Goal: Task Accomplishment & Management: Complete application form

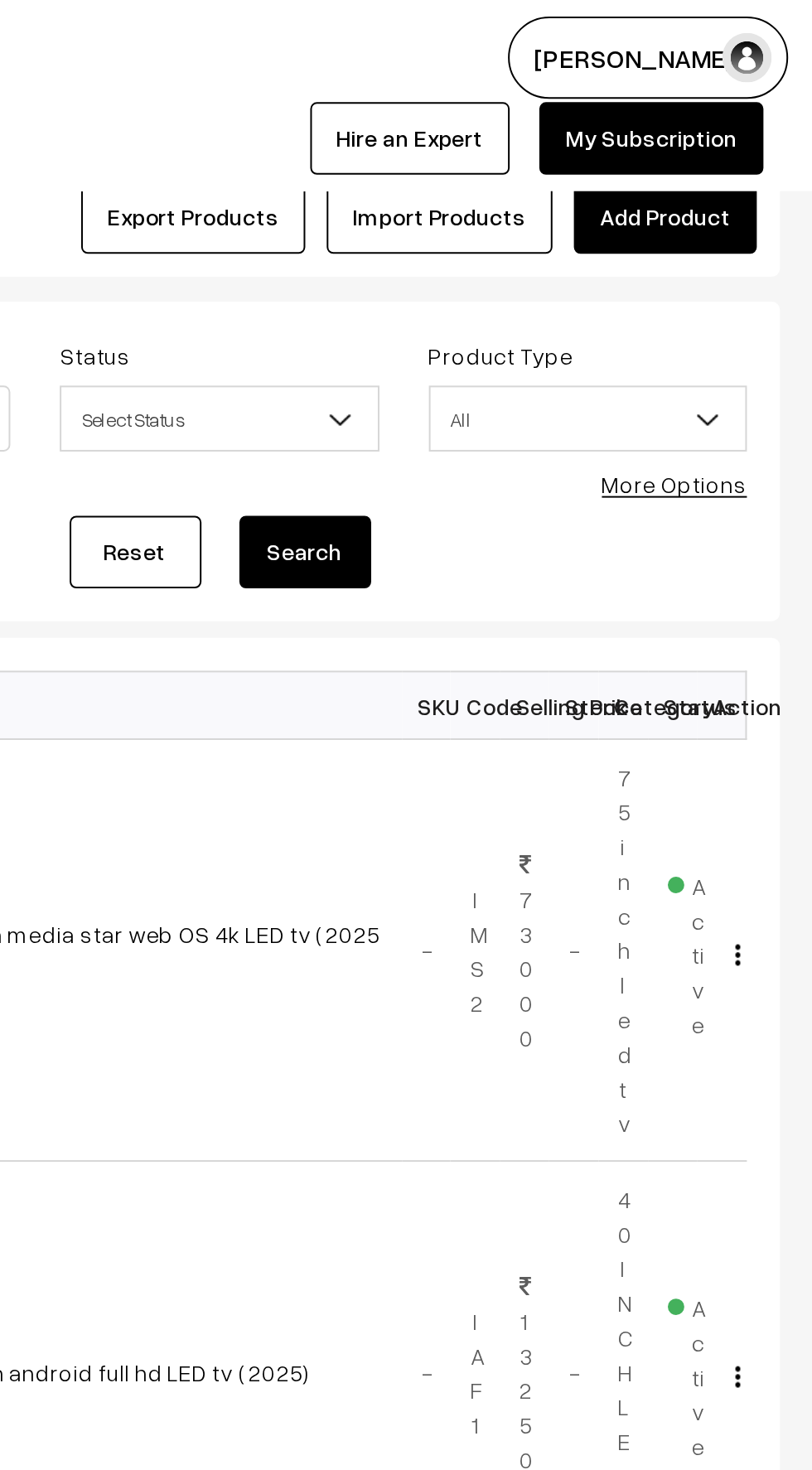
click at [735, 98] on link "Add Product" at bounding box center [738, 109] width 92 height 37
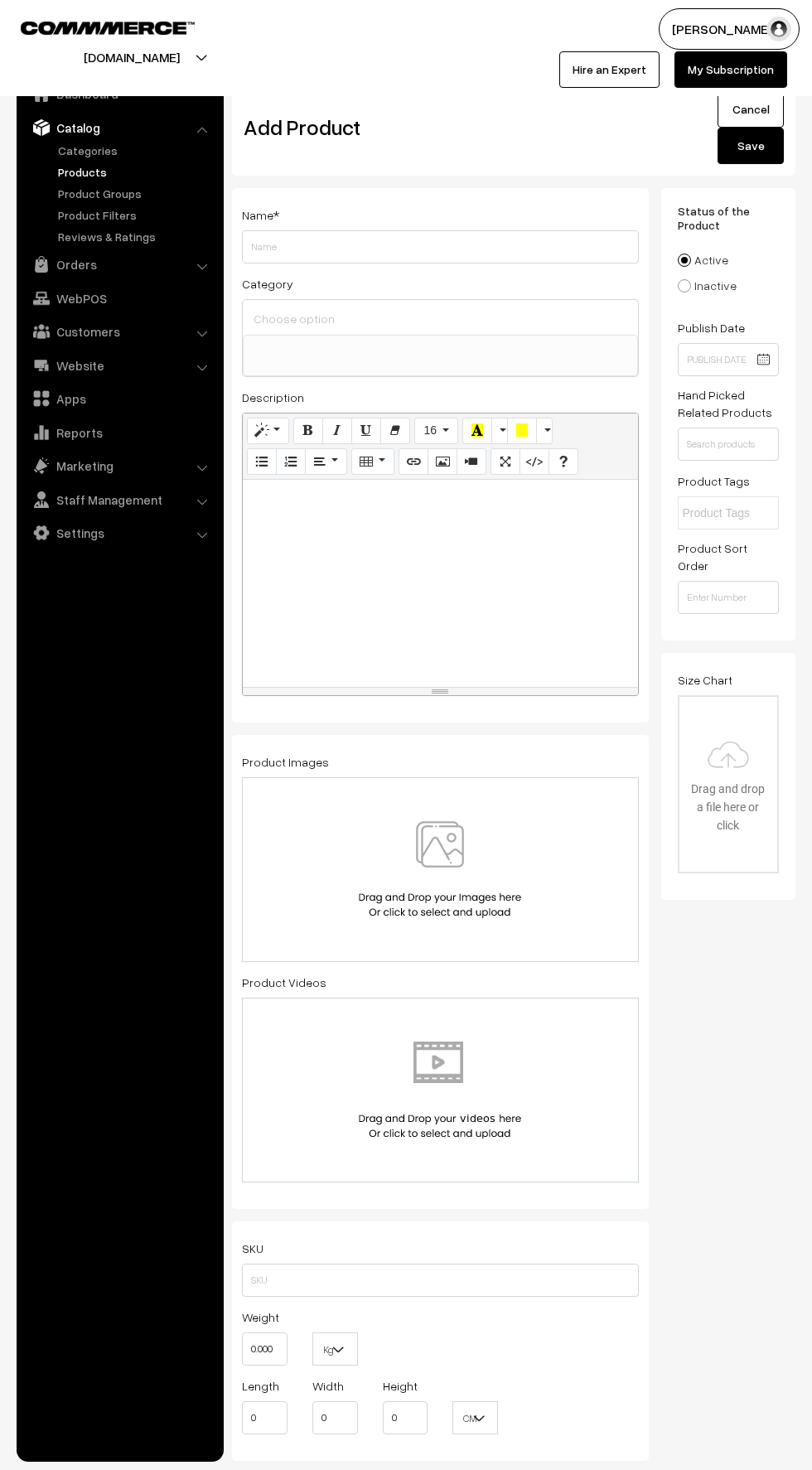
select select
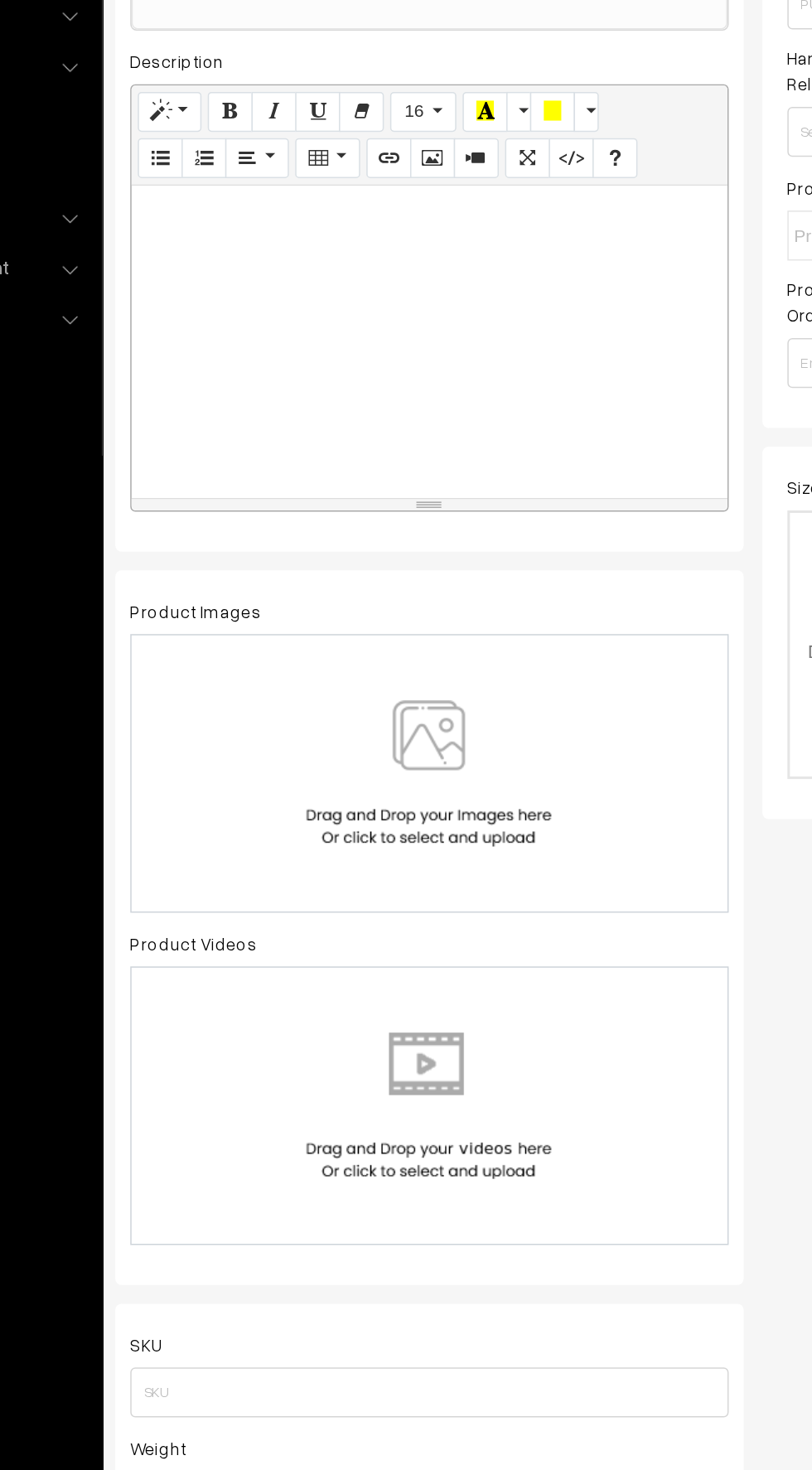
paste div
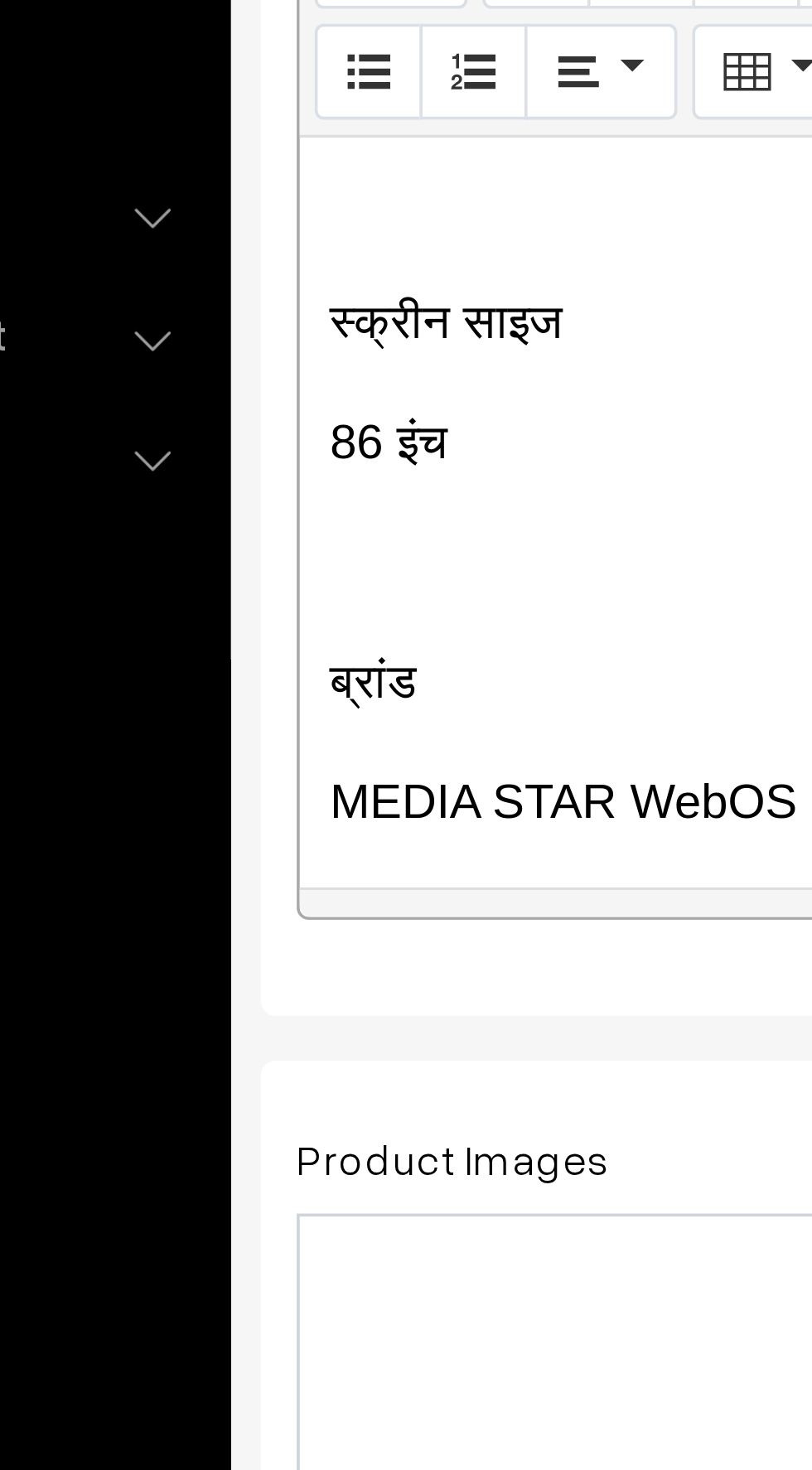
click at [254, 581] on div "स्क्रीन साइज 86 इंच ब्रांड MEDIA STAR WebOS LED TV डिस्प्ले टेक्नोलॉजी 4K UHD र…" at bounding box center [440, 548] width 395 height 207
click at [249, 581] on div "स्क्रीन साइज 86 इंच ब्रांड MEDIA STAR WebOS LED TV डिस्प्ले टेक्नोलॉजी 4K UHD र…" at bounding box center [440, 548] width 395 height 207
click at [253, 563] on p at bounding box center [440, 563] width 378 height 20
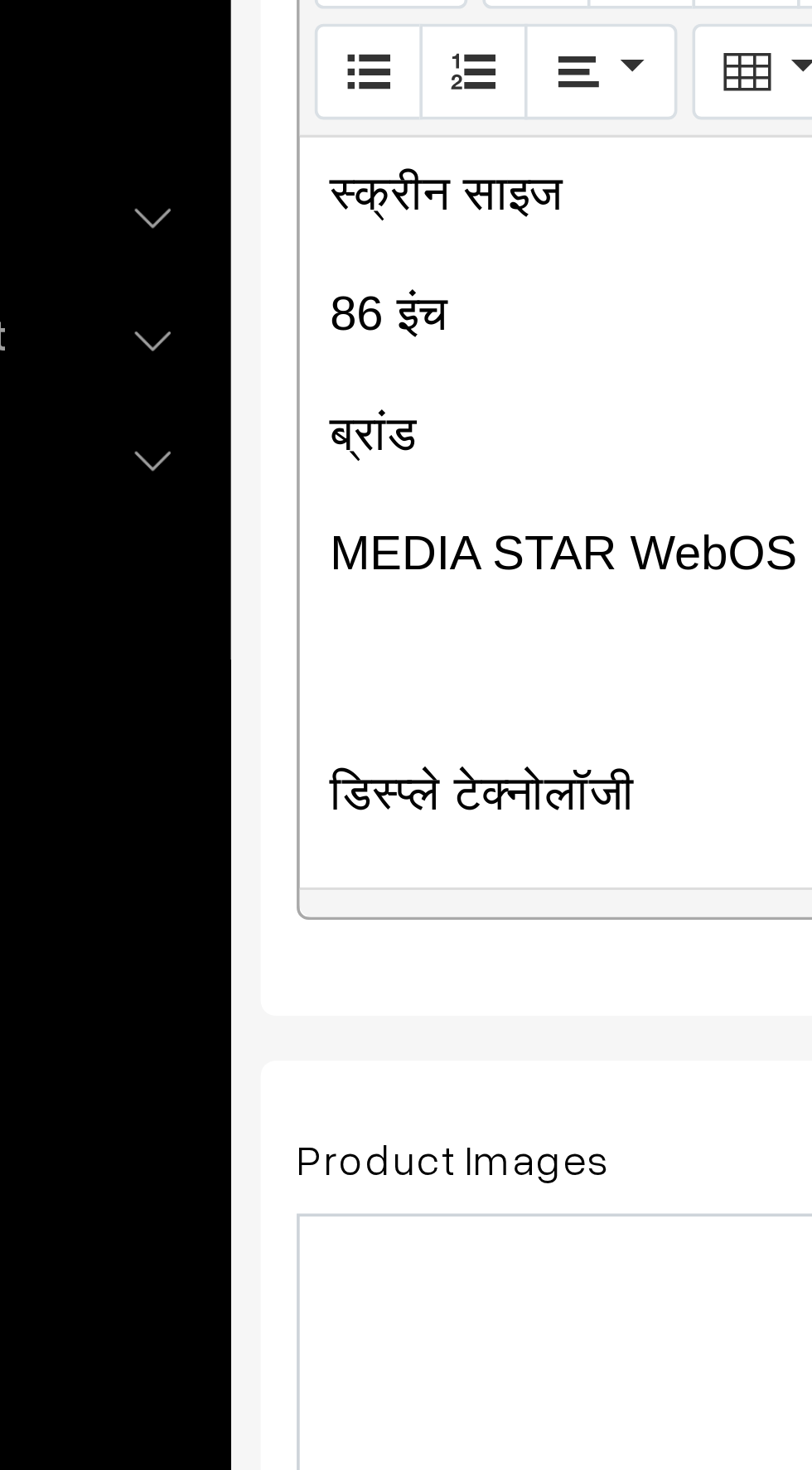
scroll to position [59, 0]
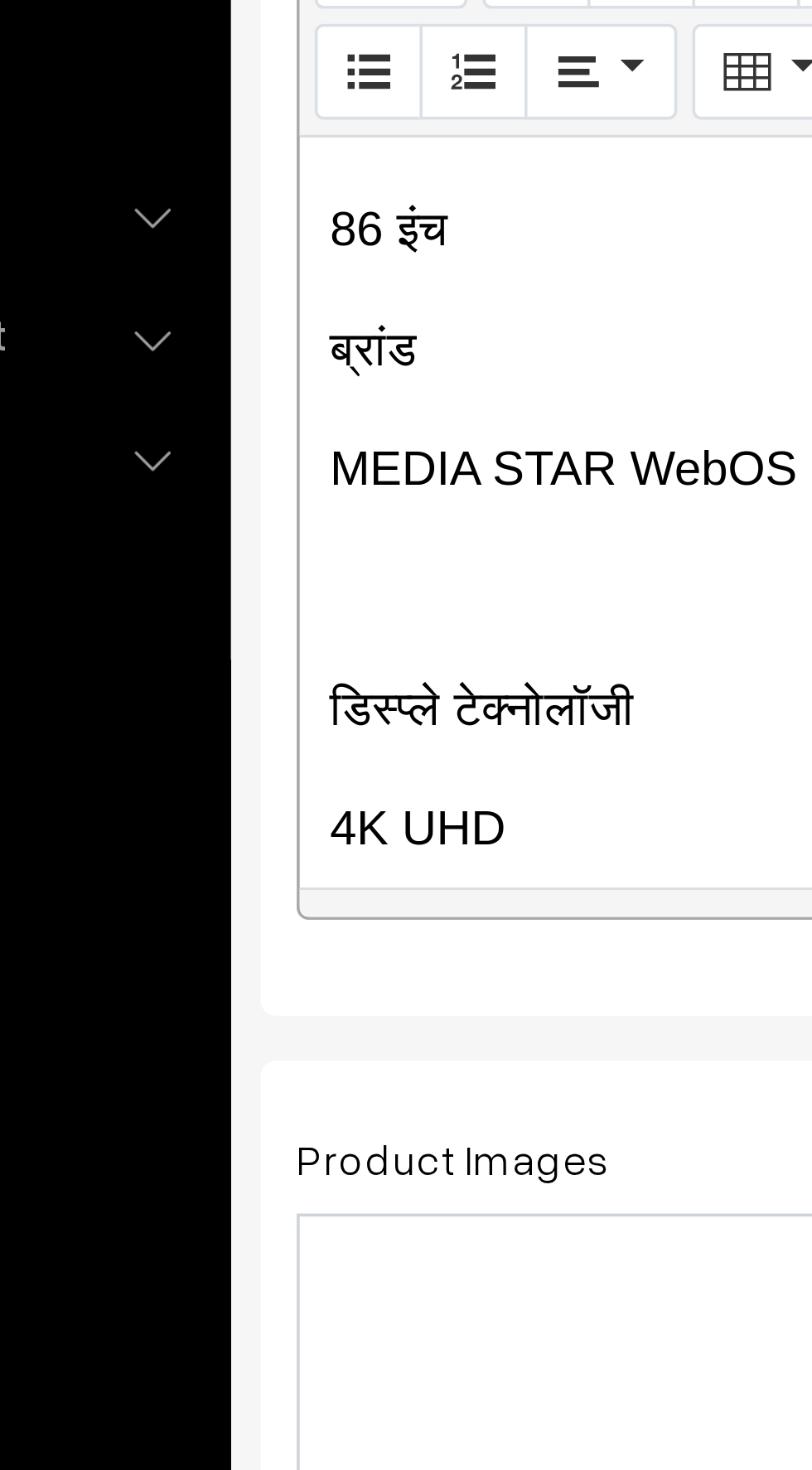
click at [260, 571] on p at bounding box center [440, 571] width 378 height 20
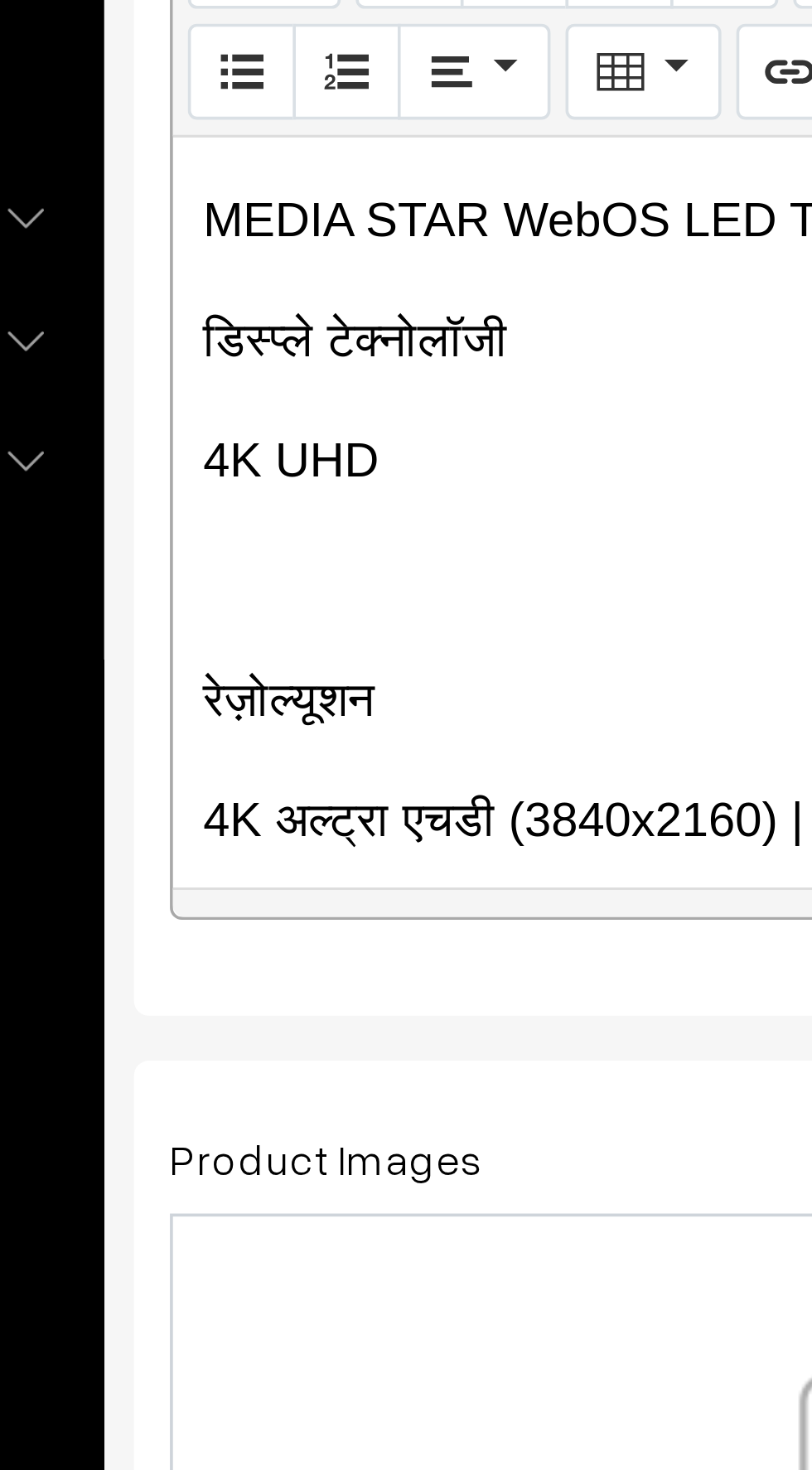
scroll to position [129, 0]
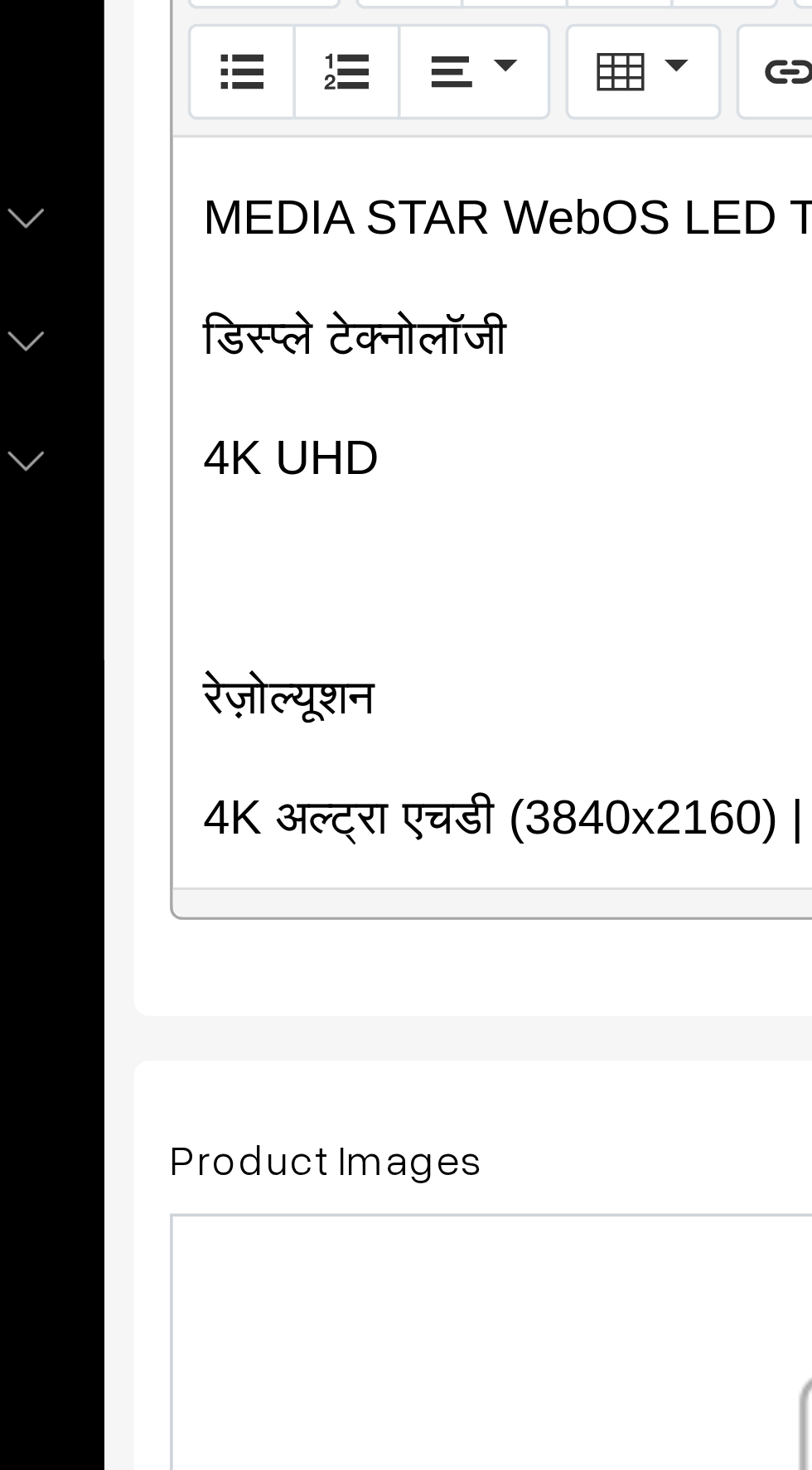
click at [274, 561] on p at bounding box center [440, 568] width 378 height 20
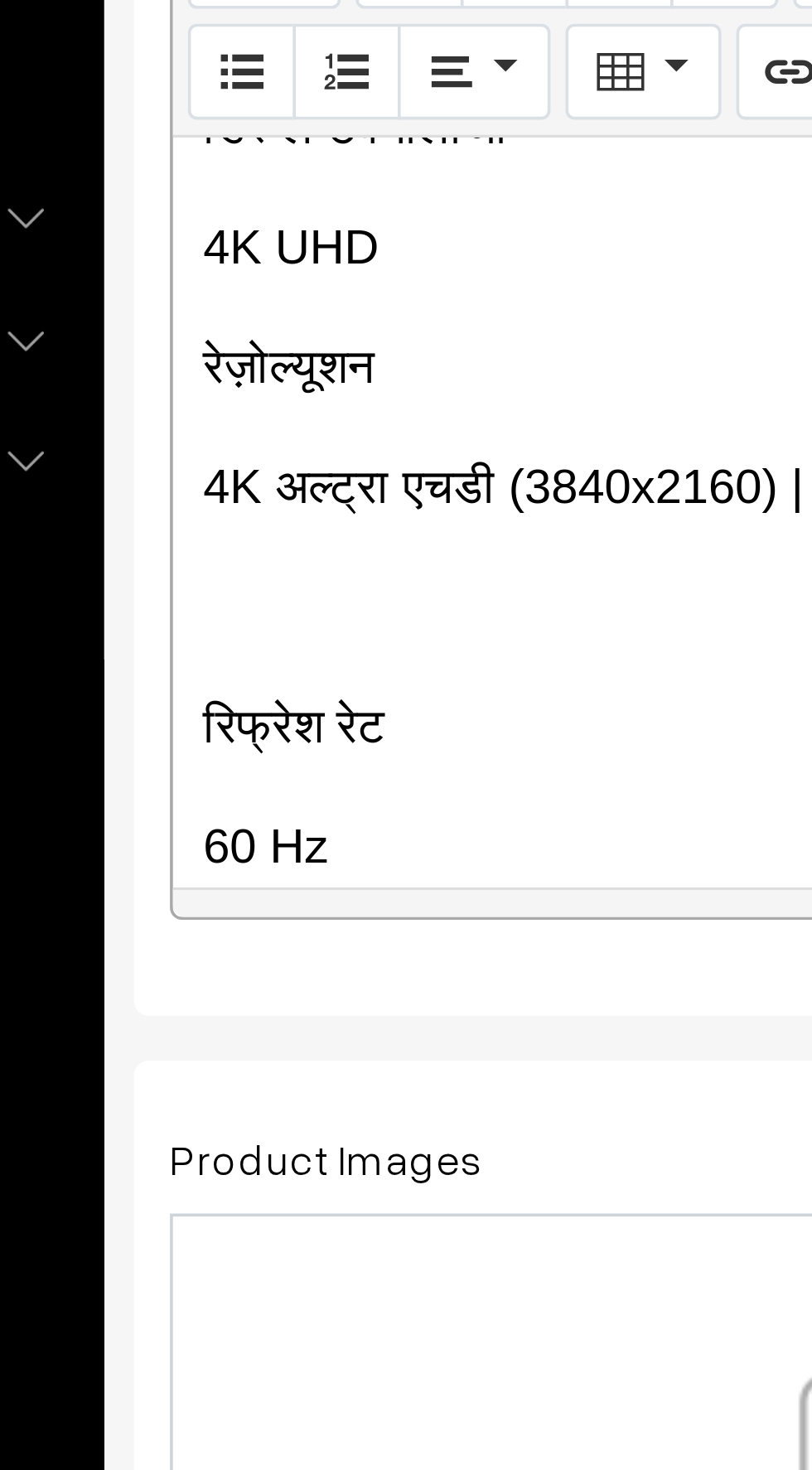
scroll to position [189, 0]
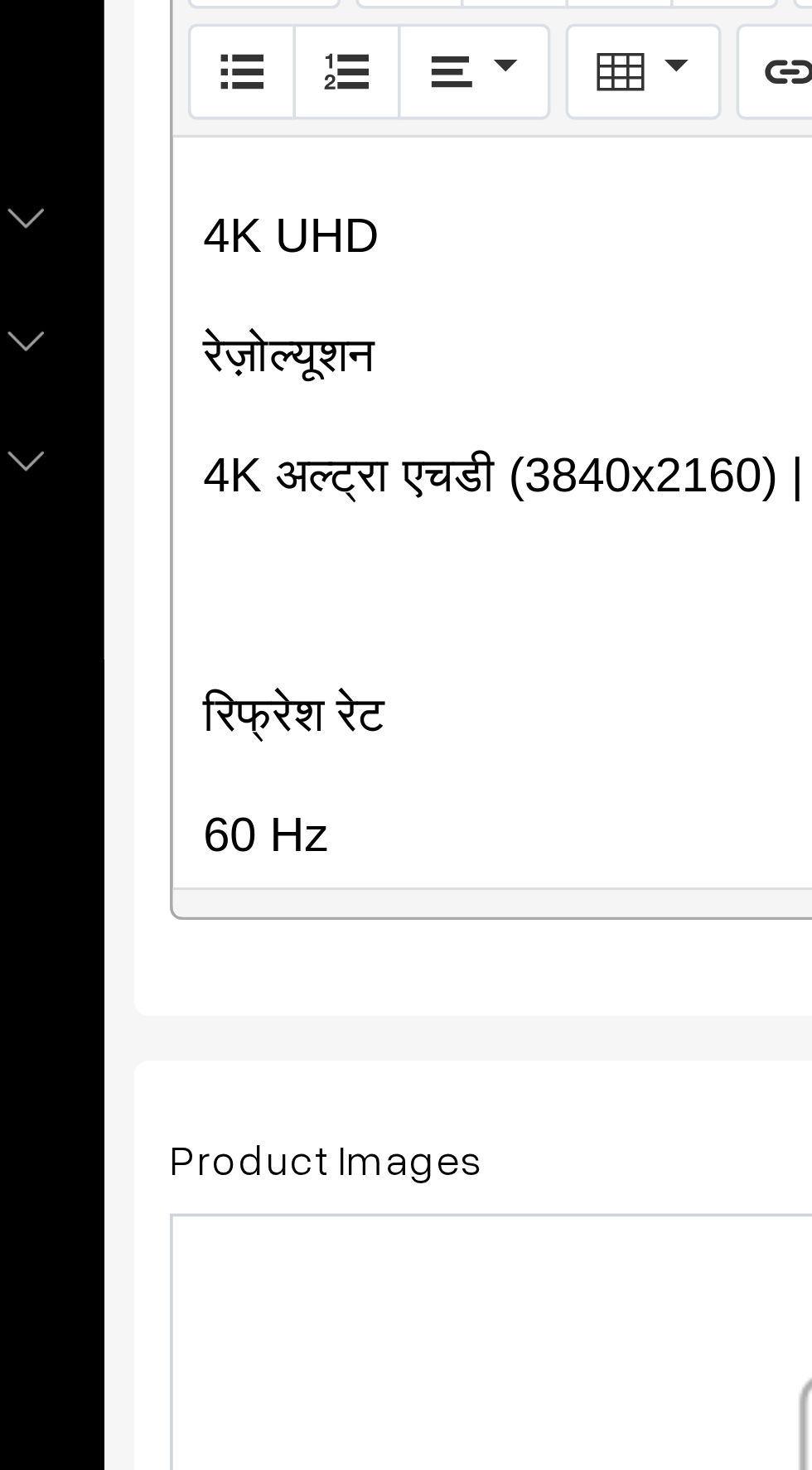
click at [265, 571] on p at bounding box center [440, 572] width 378 height 20
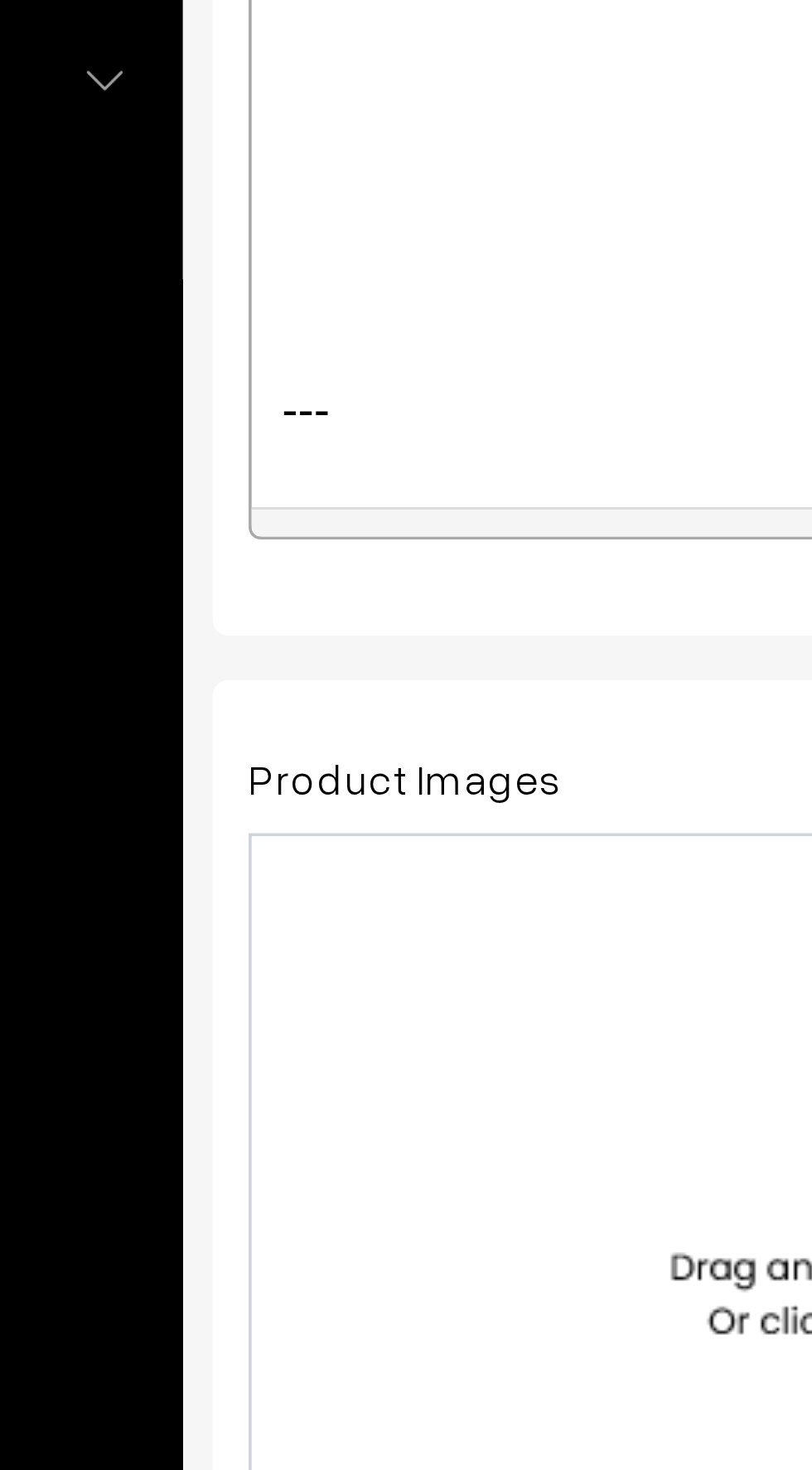
scroll to position [1556, 0]
click at [265, 640] on p at bounding box center [440, 650] width 378 height 20
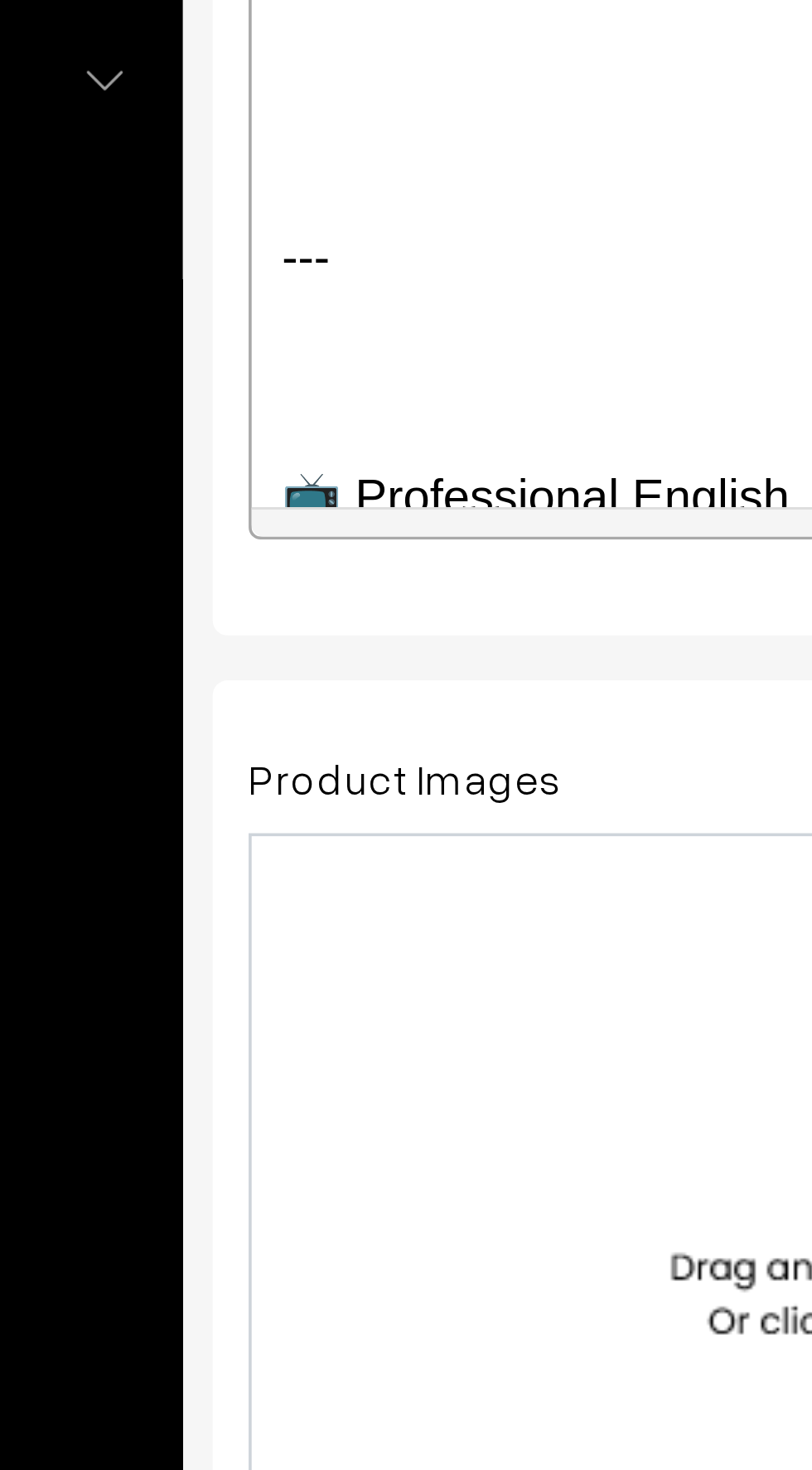
scroll to position [1597, 0]
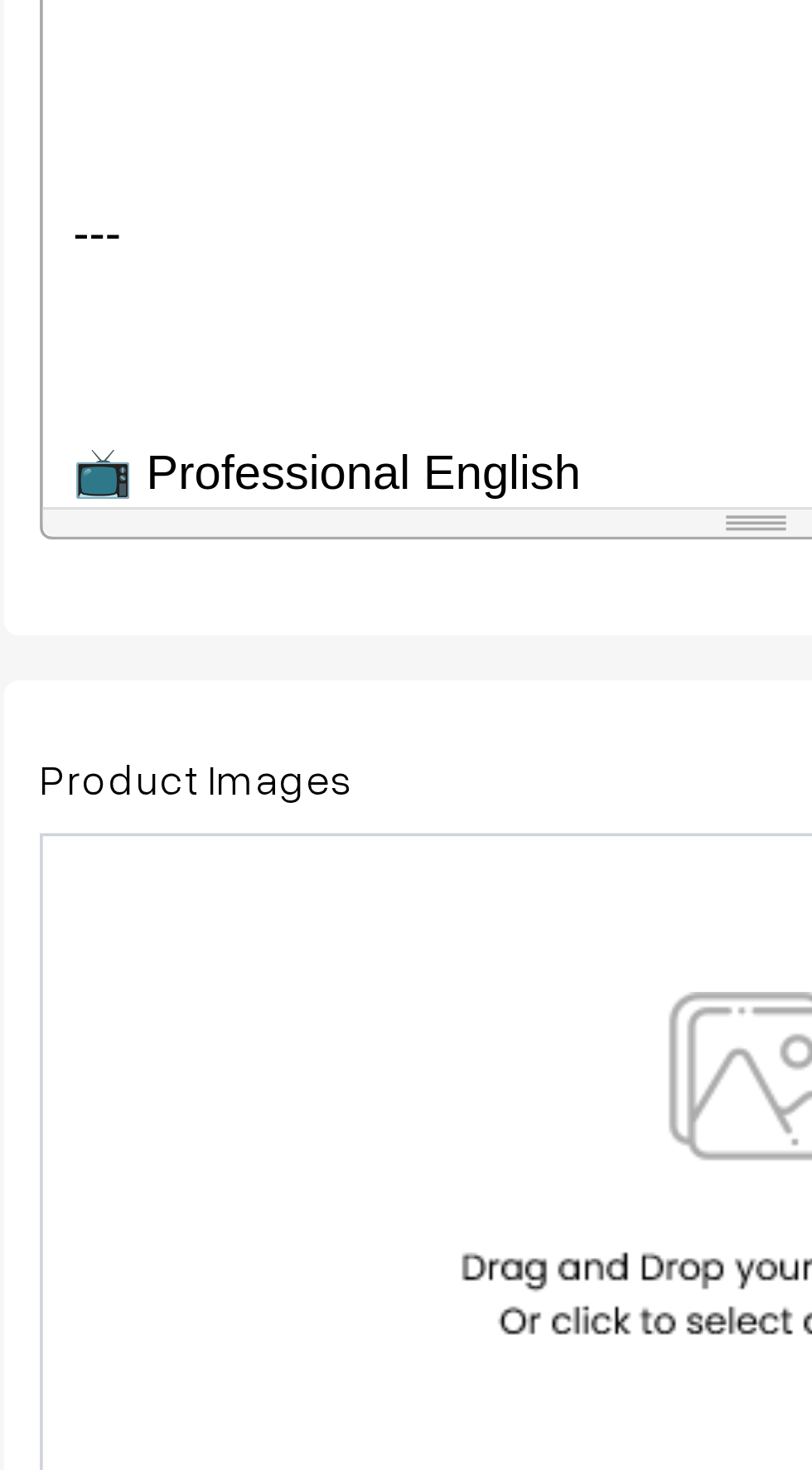
click at [400, 634] on p "📺 Professional English" at bounding box center [440, 644] width 378 height 20
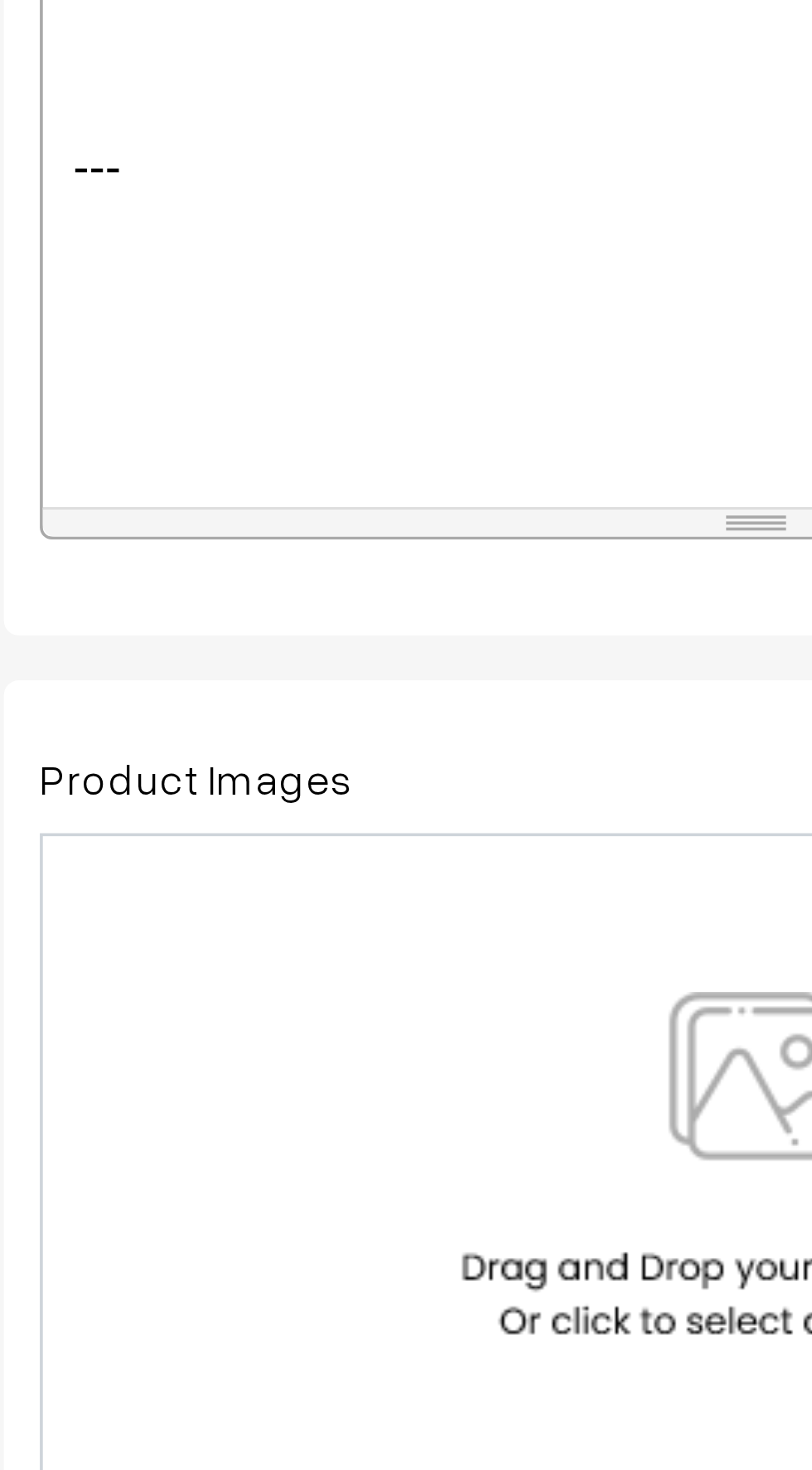
scroll to position [1626, 0]
click at [263, 637] on p at bounding box center [440, 647] width 378 height 20
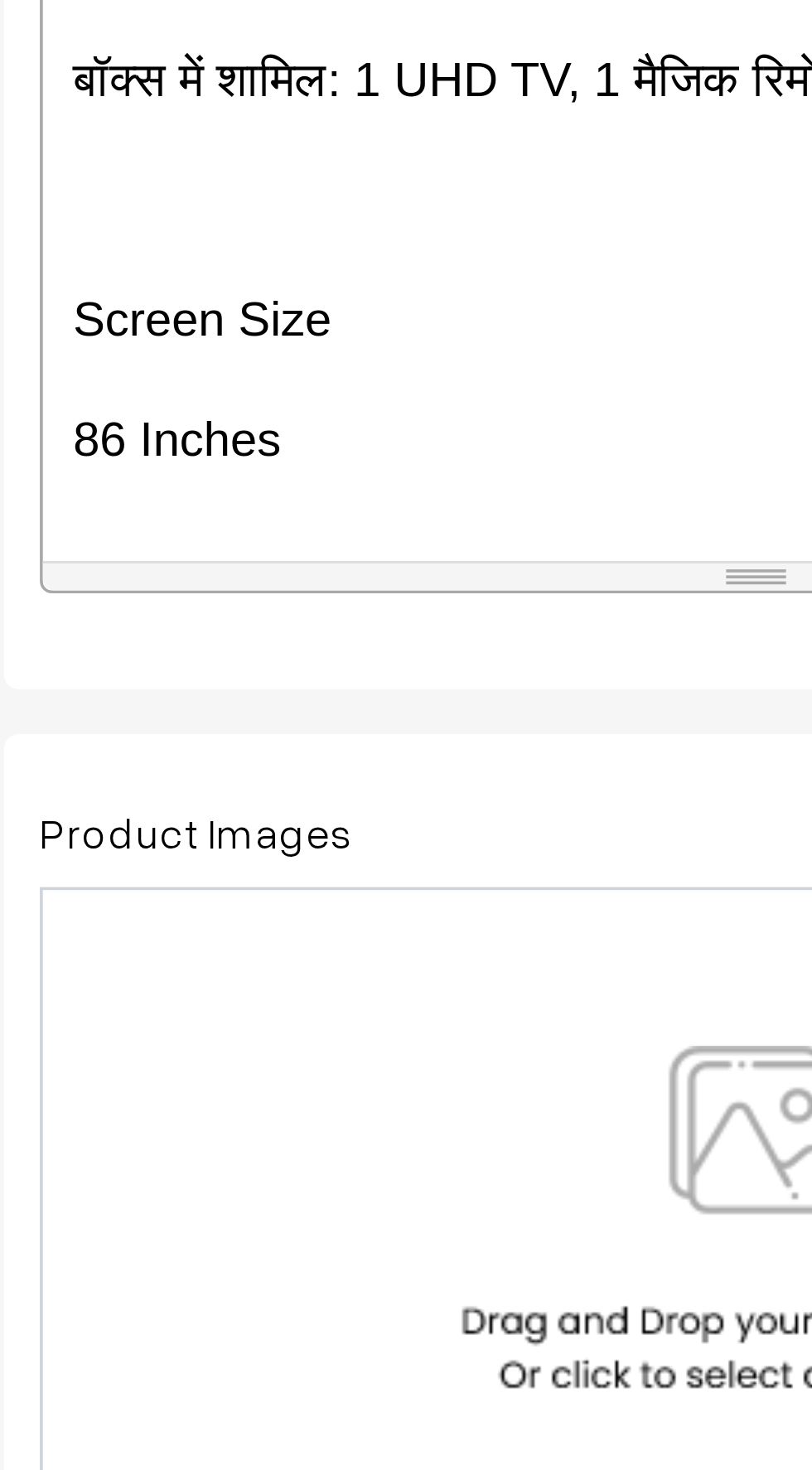
scroll to position [1537, 0]
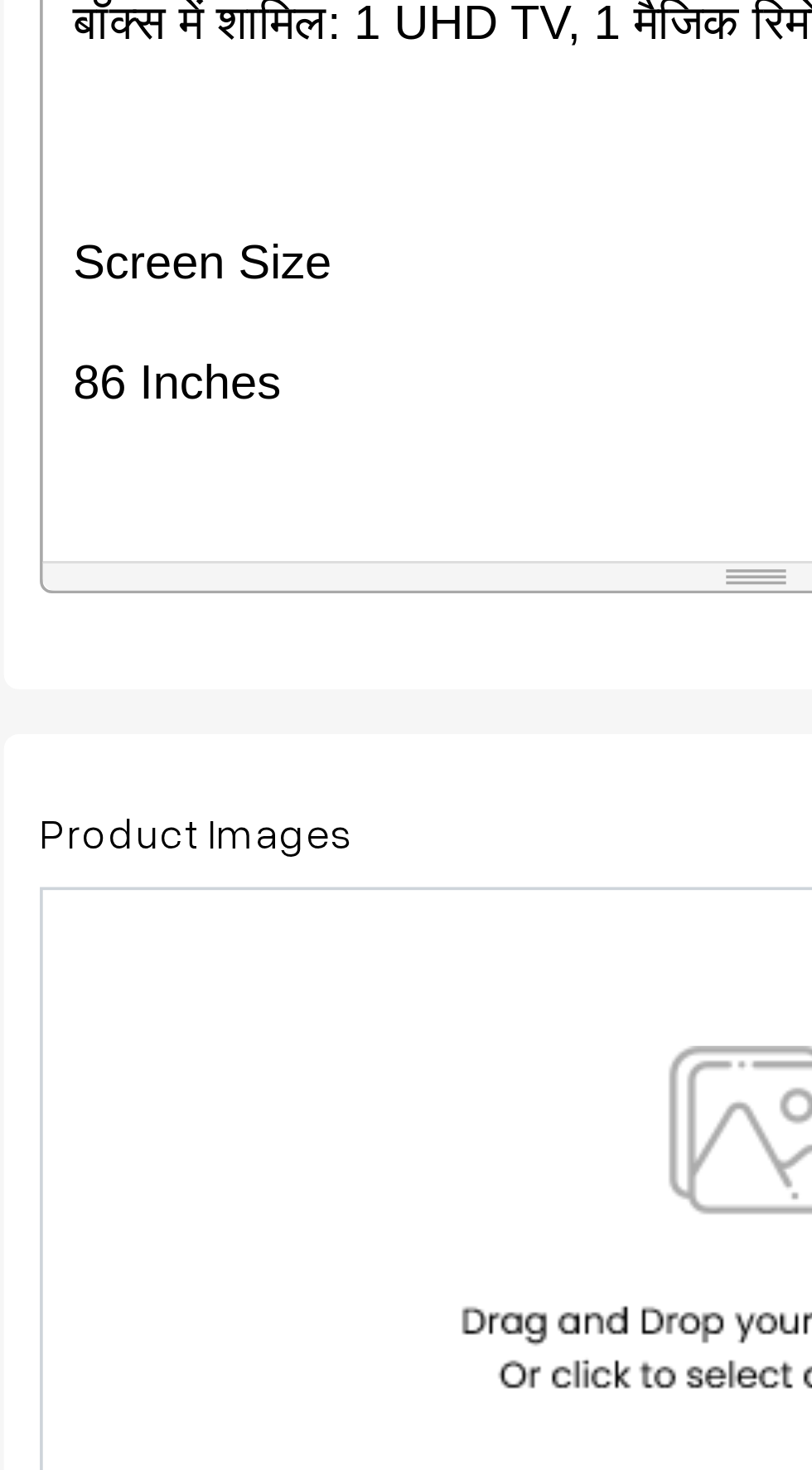
click at [265, 628] on p at bounding box center [440, 638] width 378 height 20
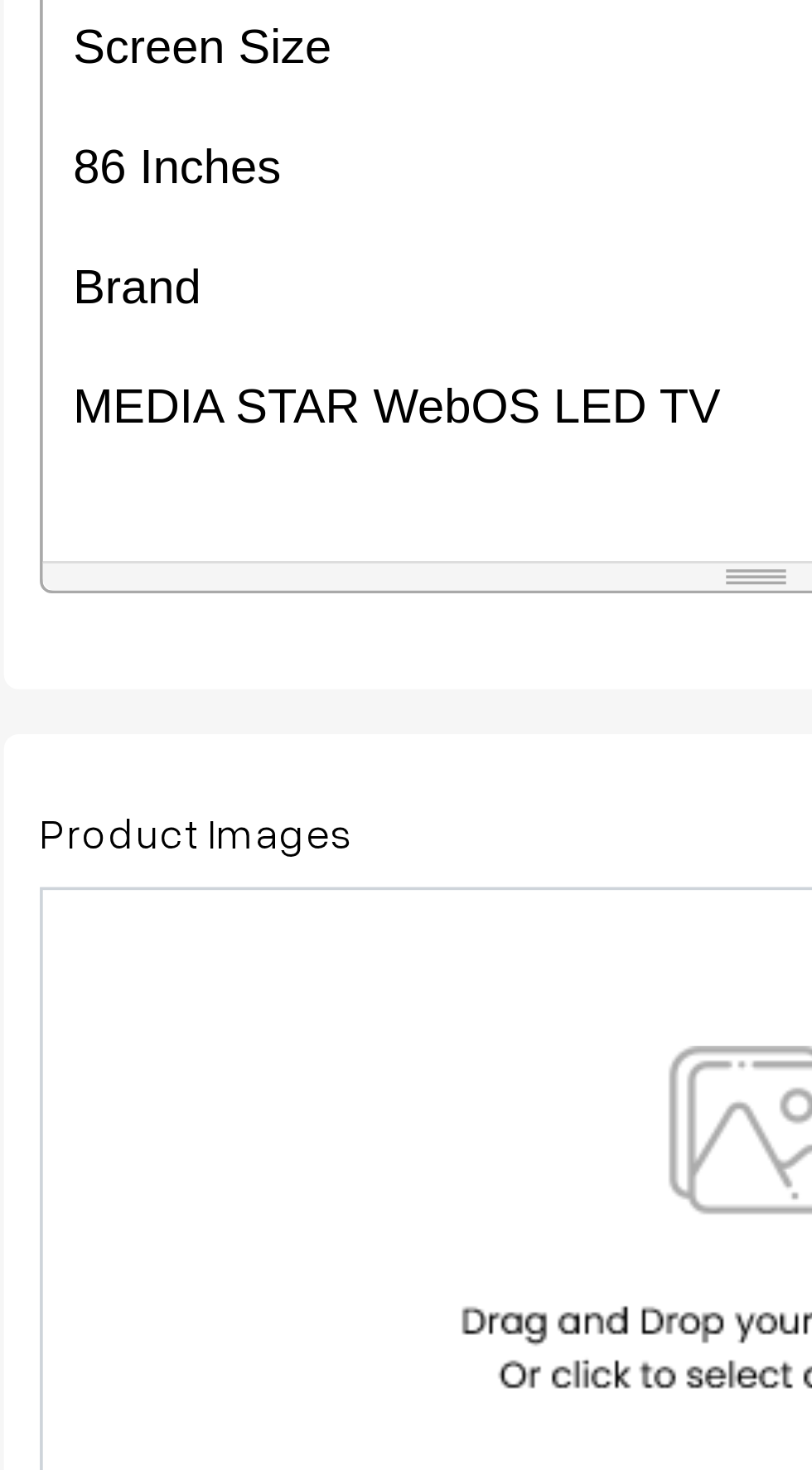
scroll to position [1597, 0]
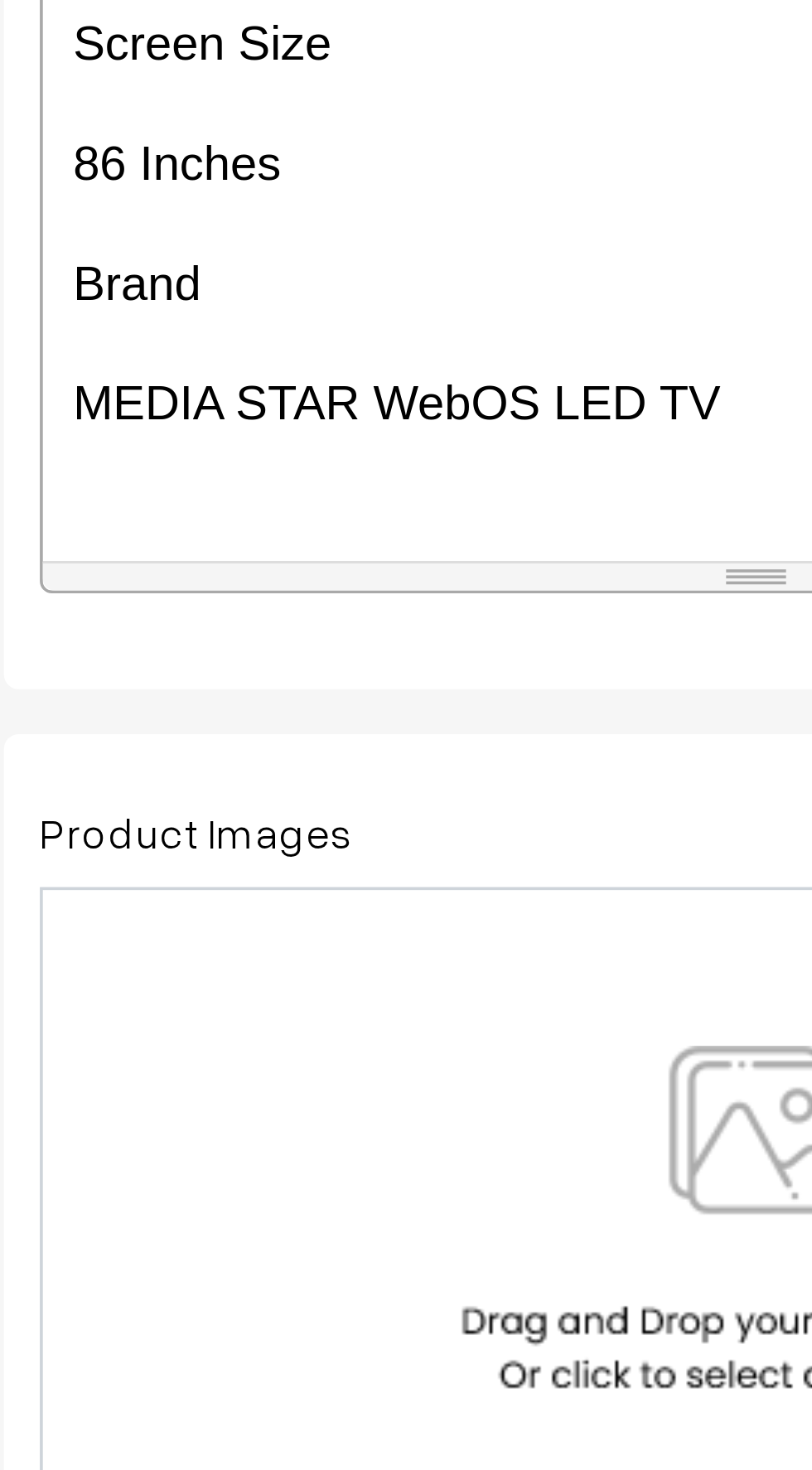
click at [273, 633] on p at bounding box center [440, 643] width 378 height 20
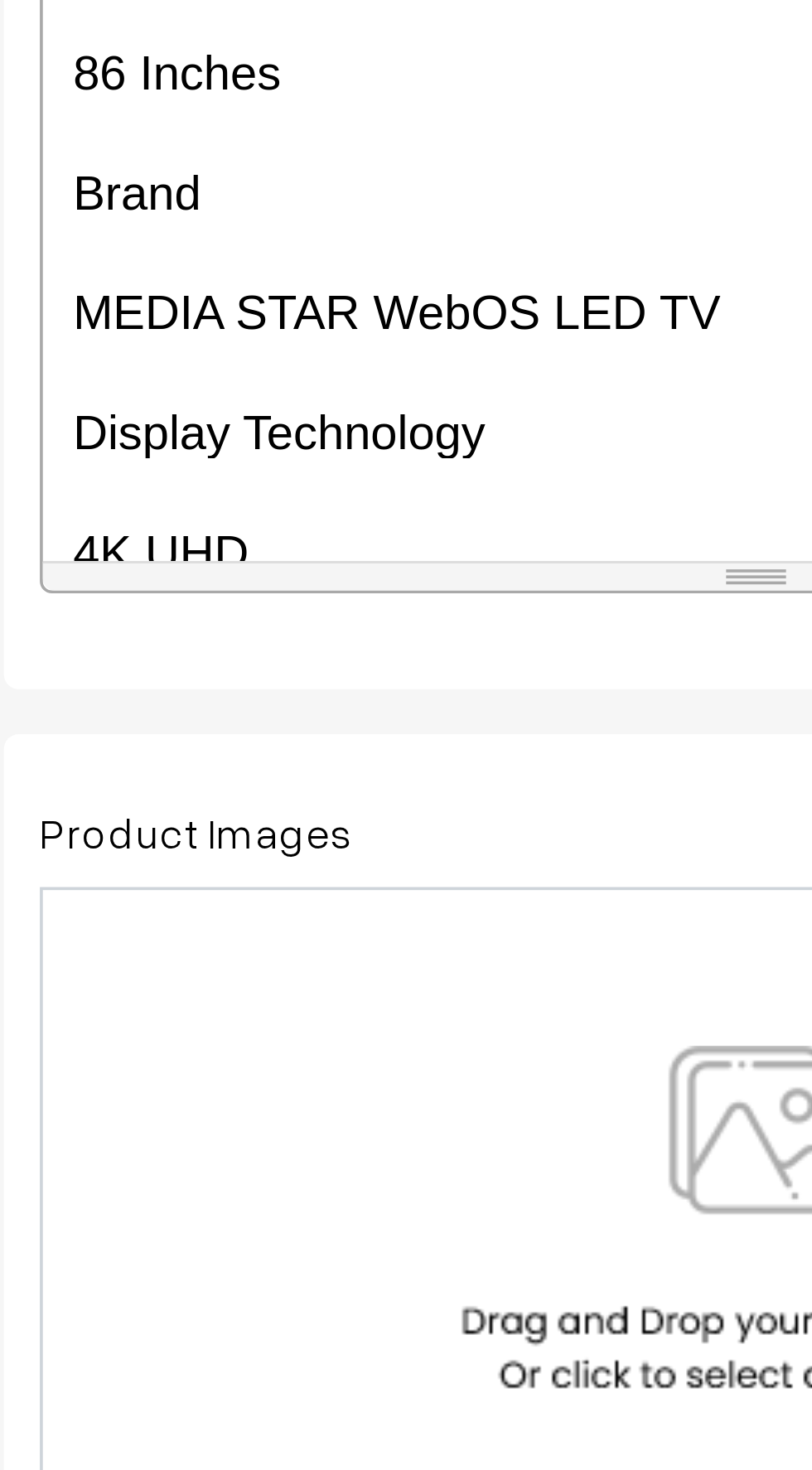
scroll to position [1663, 0]
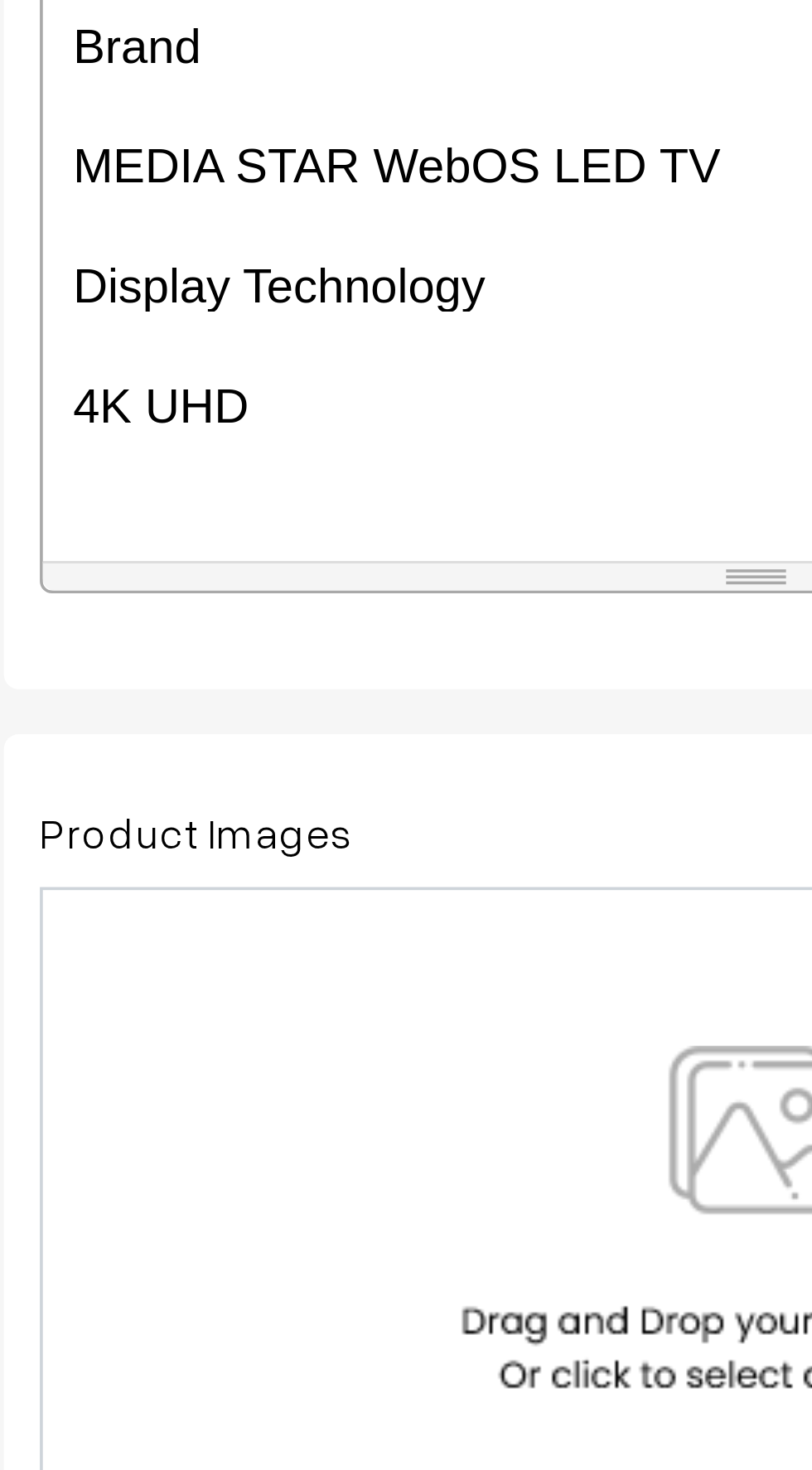
click at [276, 634] on p at bounding box center [440, 644] width 378 height 20
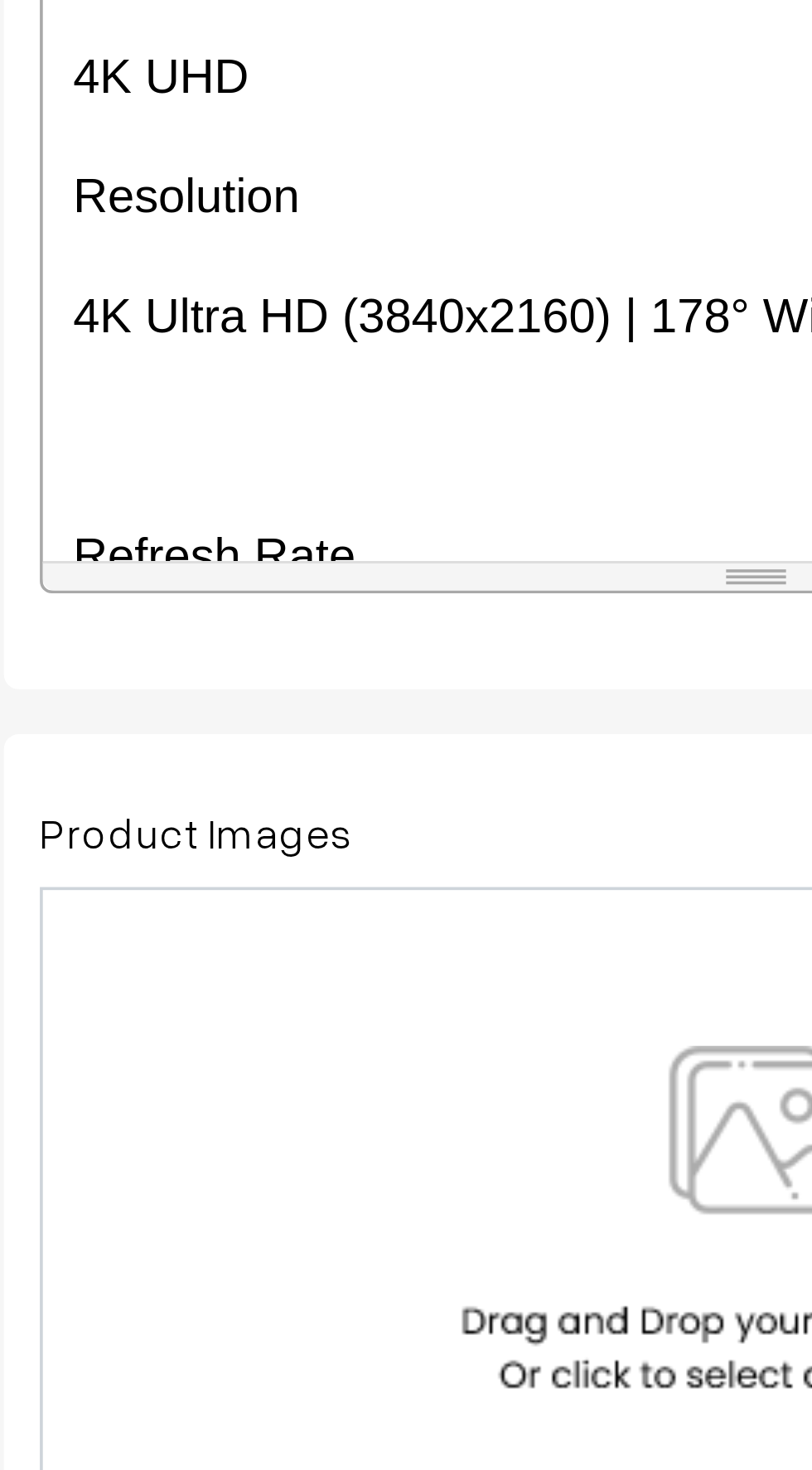
scroll to position [1756, 0]
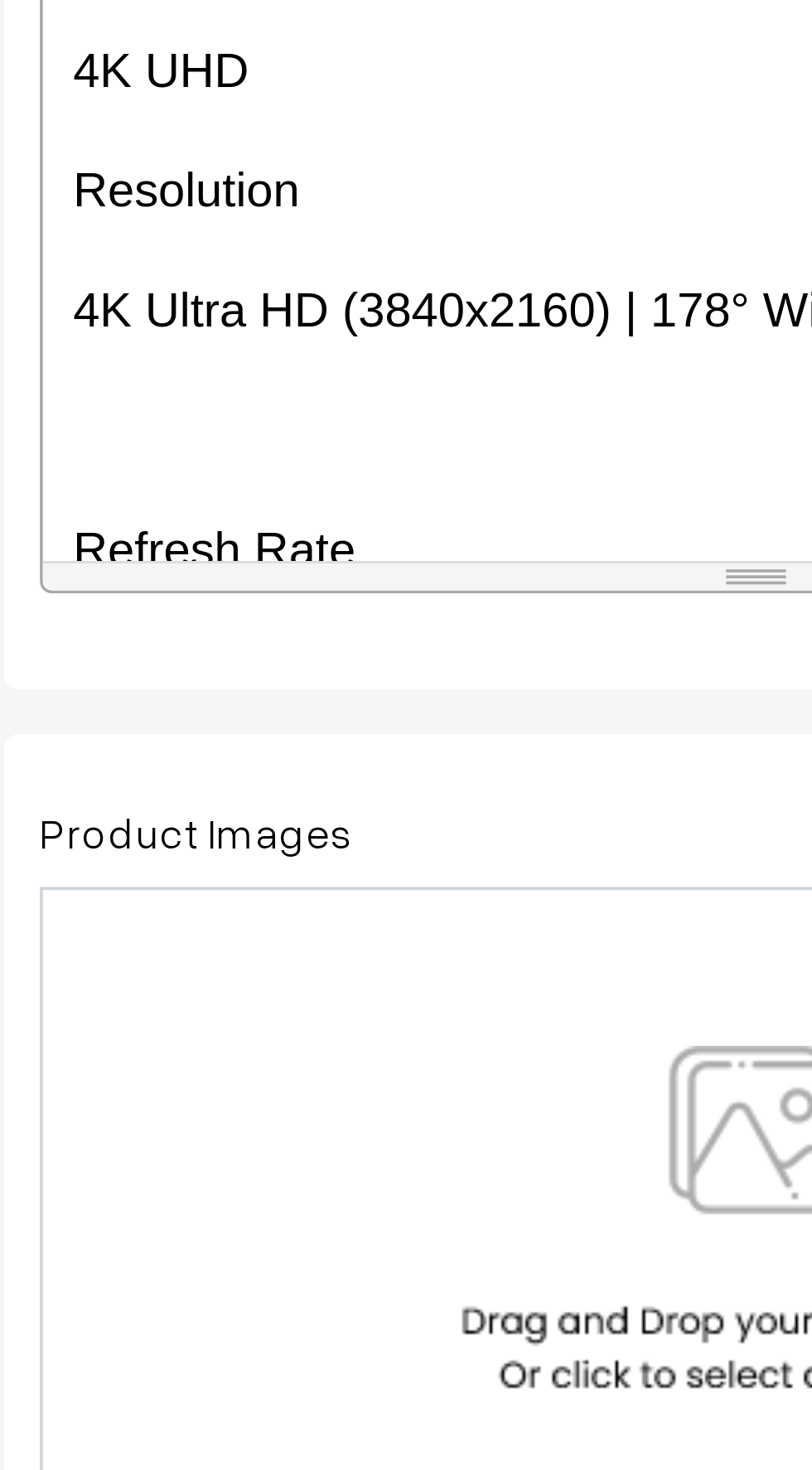
click at [265, 607] on p at bounding box center [440, 617] width 378 height 20
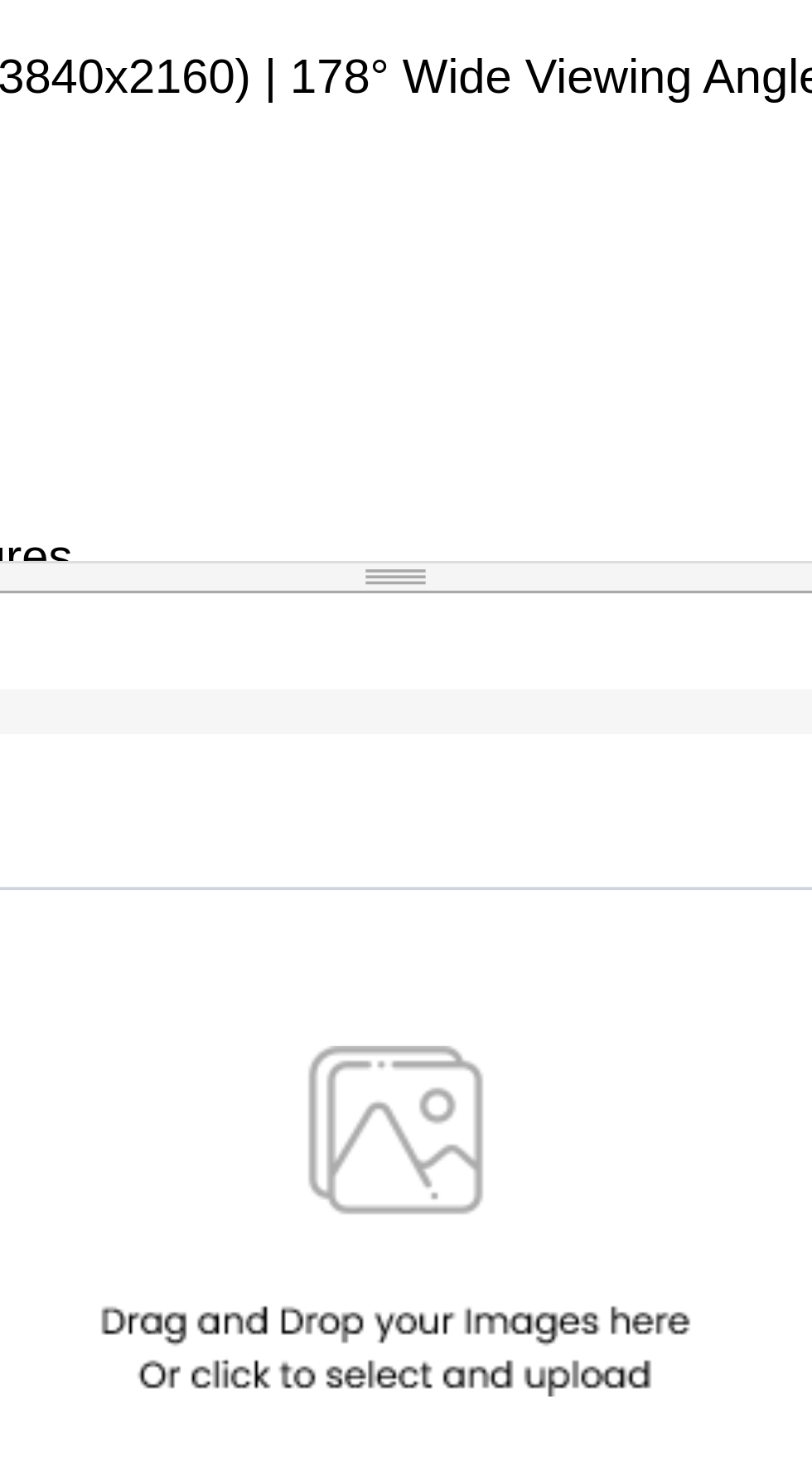
scroll to position [1835, 0]
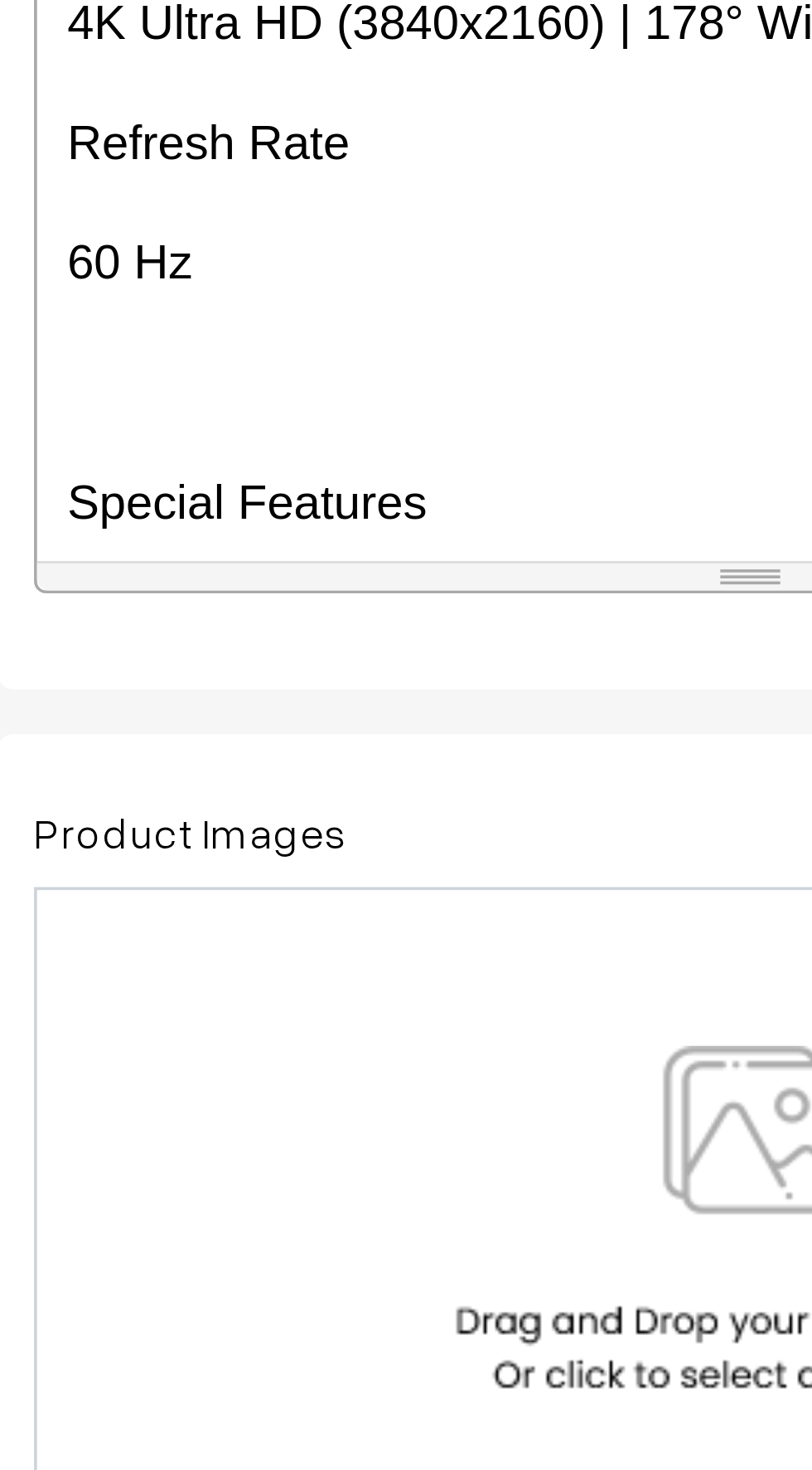
click at [254, 594] on p at bounding box center [440, 605] width 378 height 20
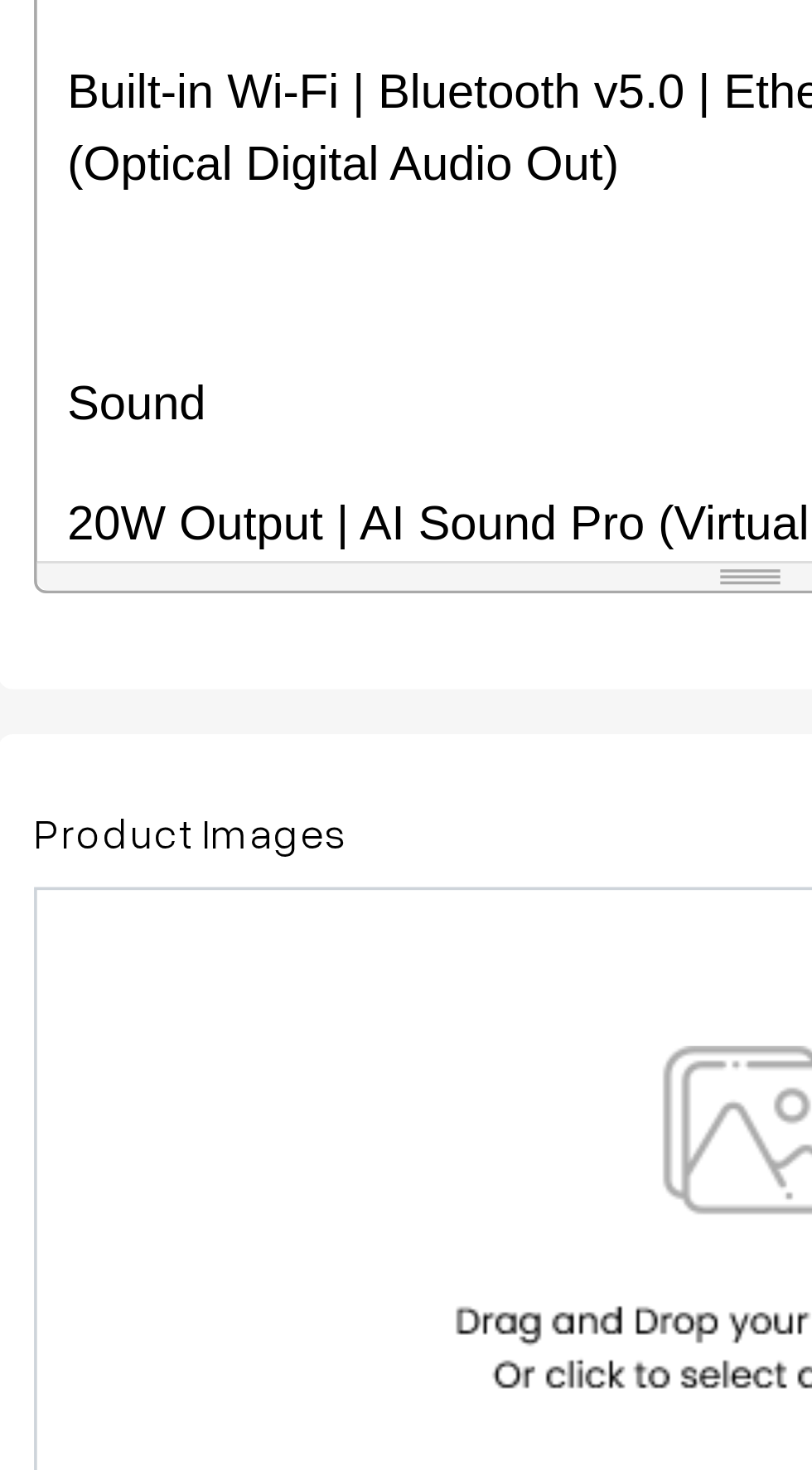
scroll to position [2134, 0]
click at [268, 633] on p "20W Output | AI Sound Pro (Virtual 9.1.2 Up-mix)" at bounding box center [440, 643] width 378 height 20
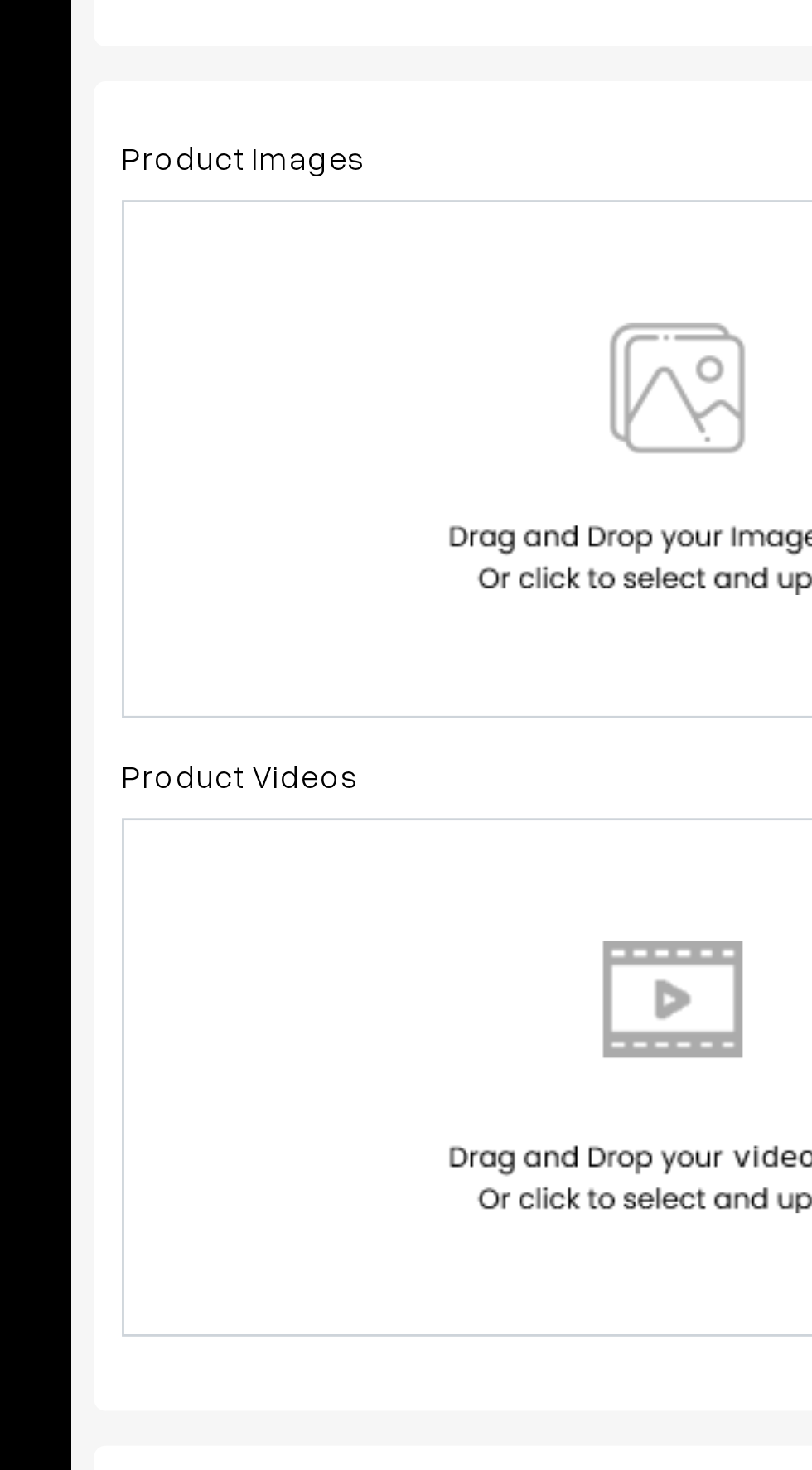
scroll to position [34, 0]
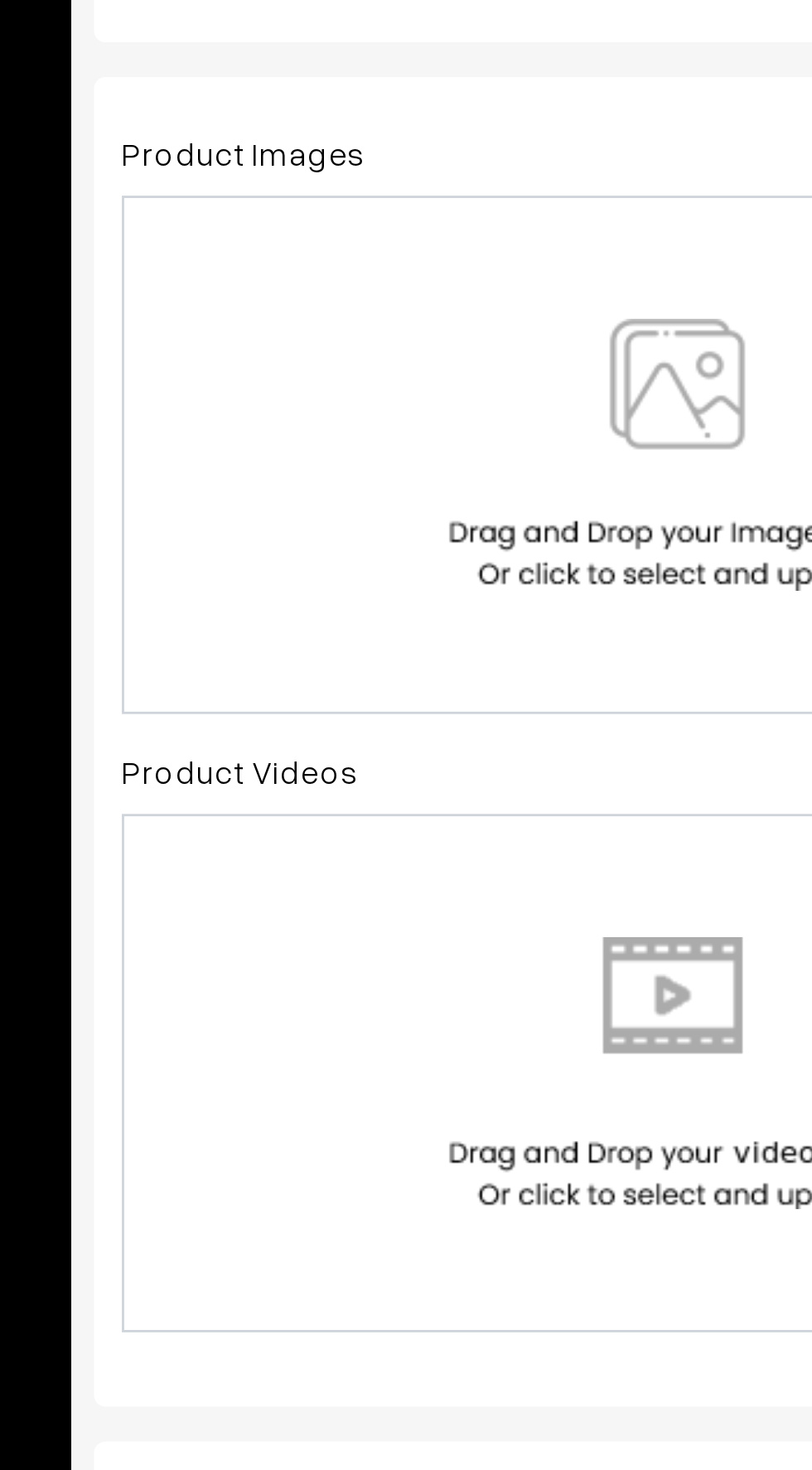
click at [433, 864] on img at bounding box center [440, 835] width 171 height 96
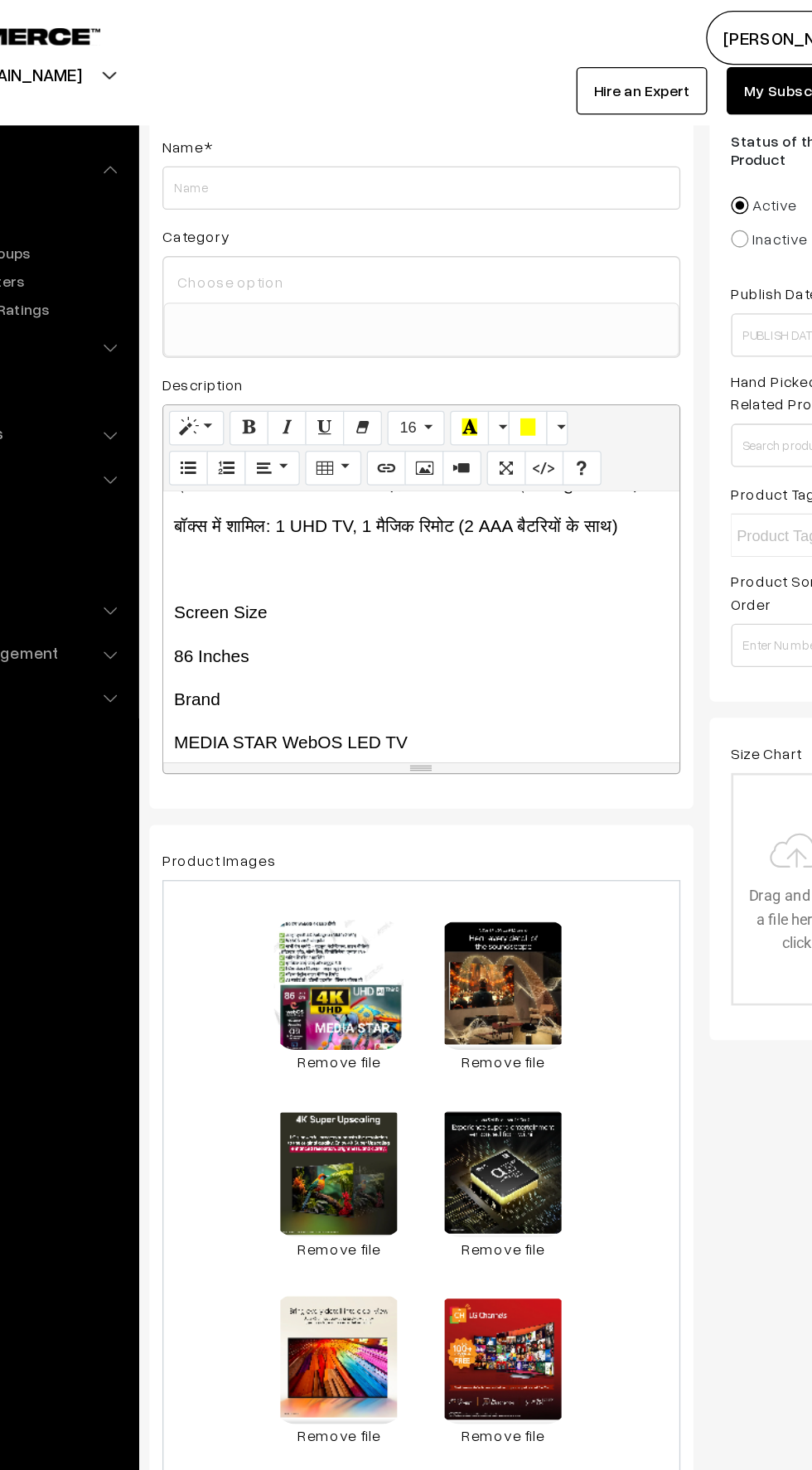
scroll to position [97, 0]
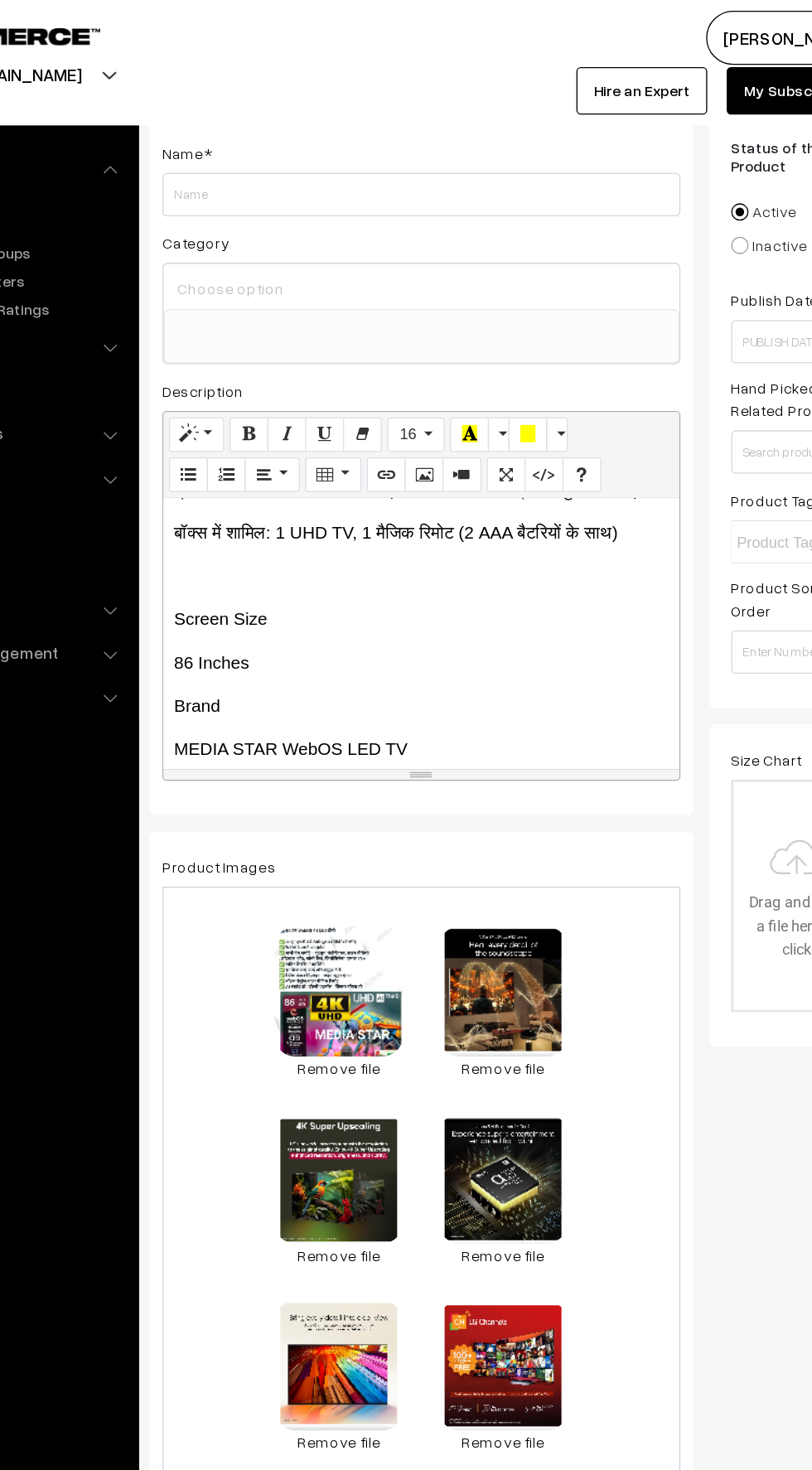
click at [285, 213] on input at bounding box center [440, 220] width 382 height 24
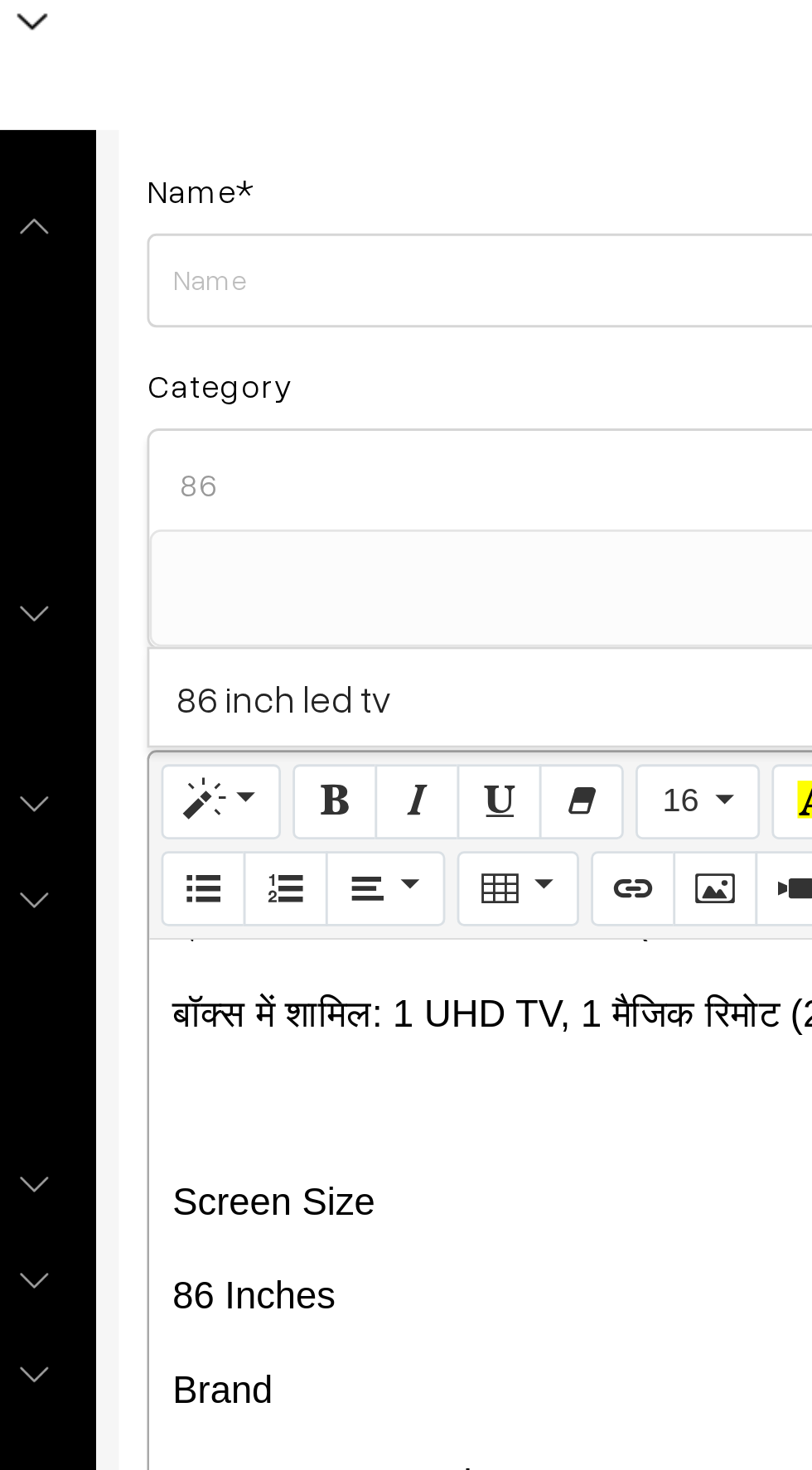
type input "86"
click at [278, 296] on span "86 inch led tv" at bounding box center [440, 296] width 395 height 34
select select "81"
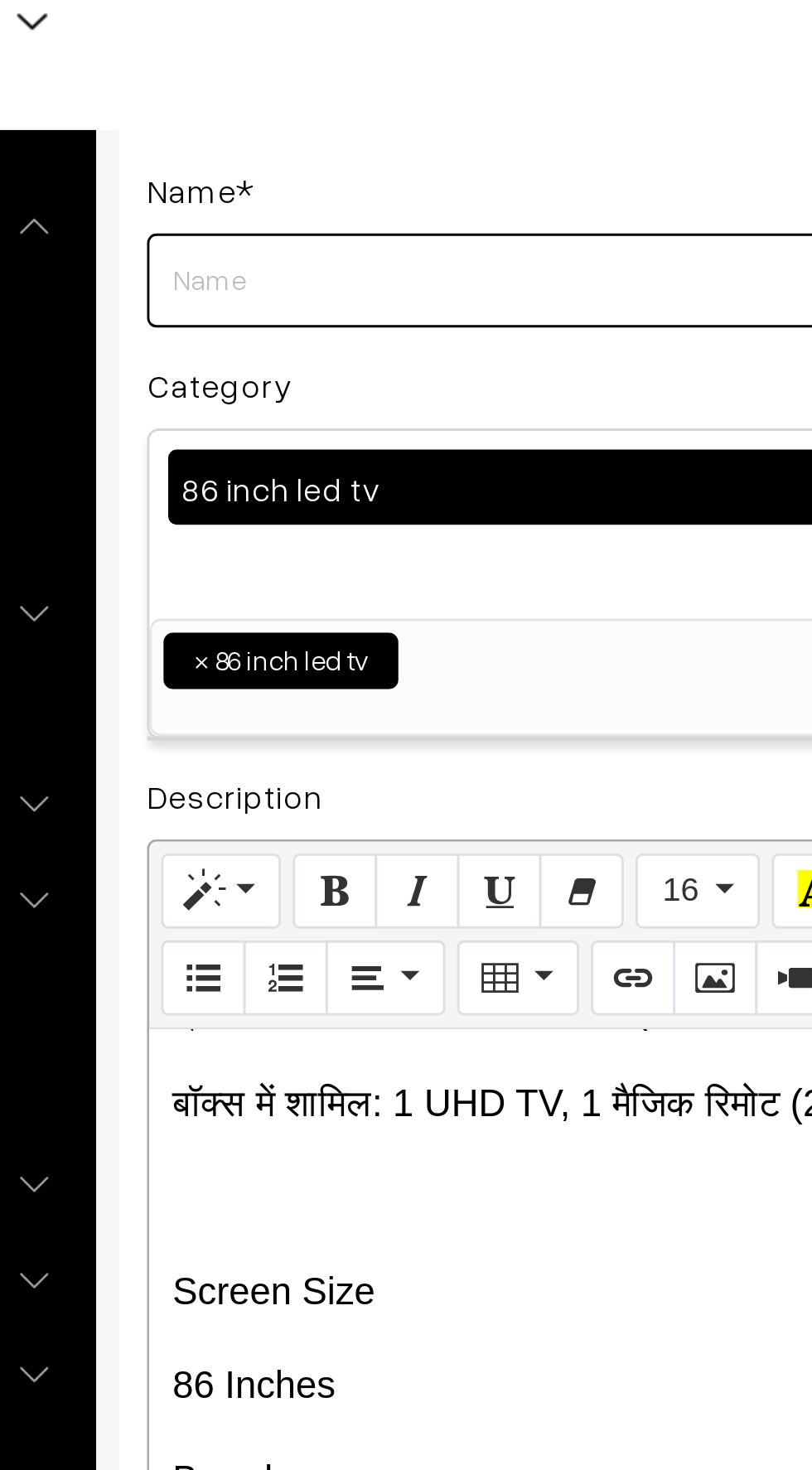
click at [260, 148] on input "Weight" at bounding box center [440, 149] width 397 height 33
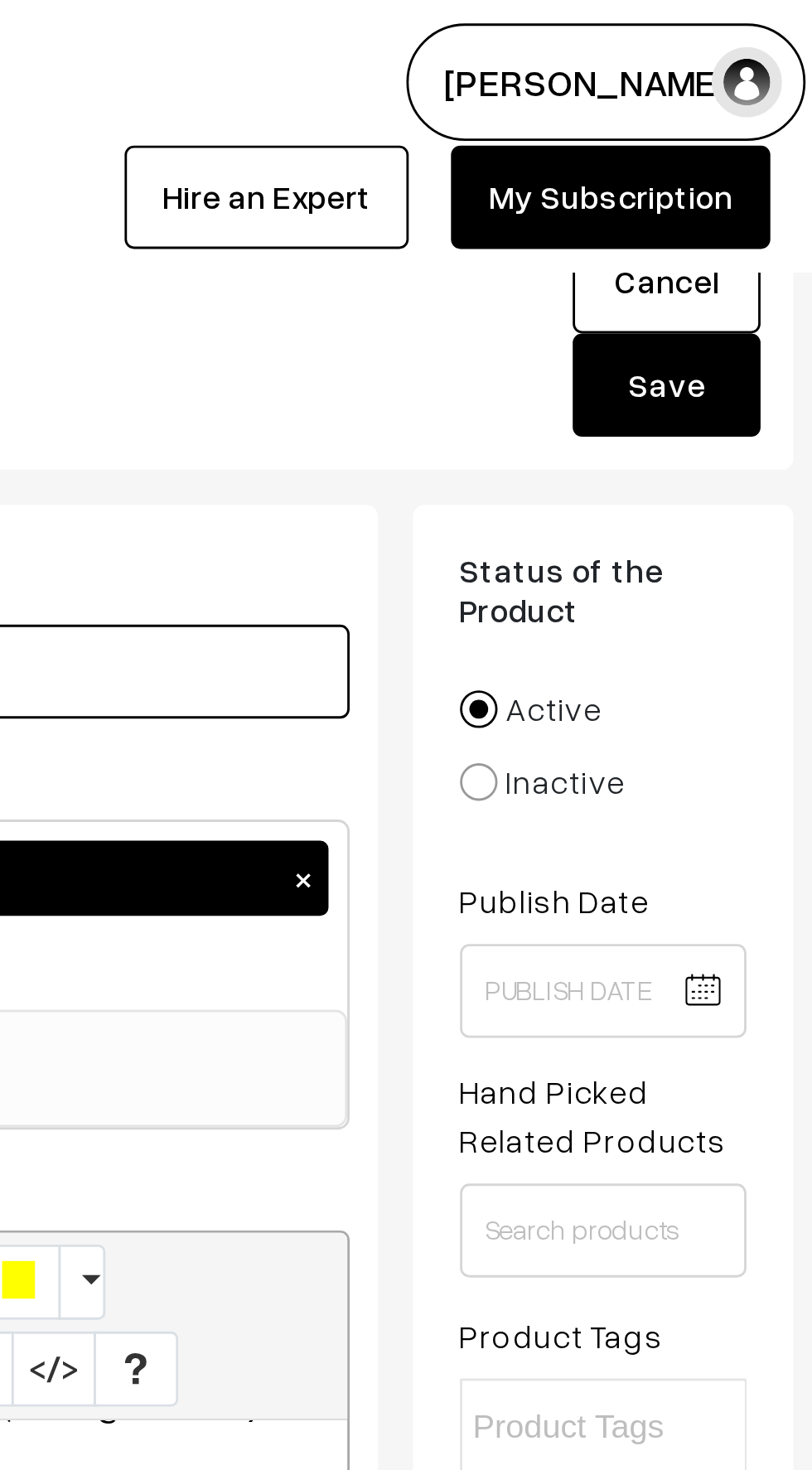
scroll to position [9, 0]
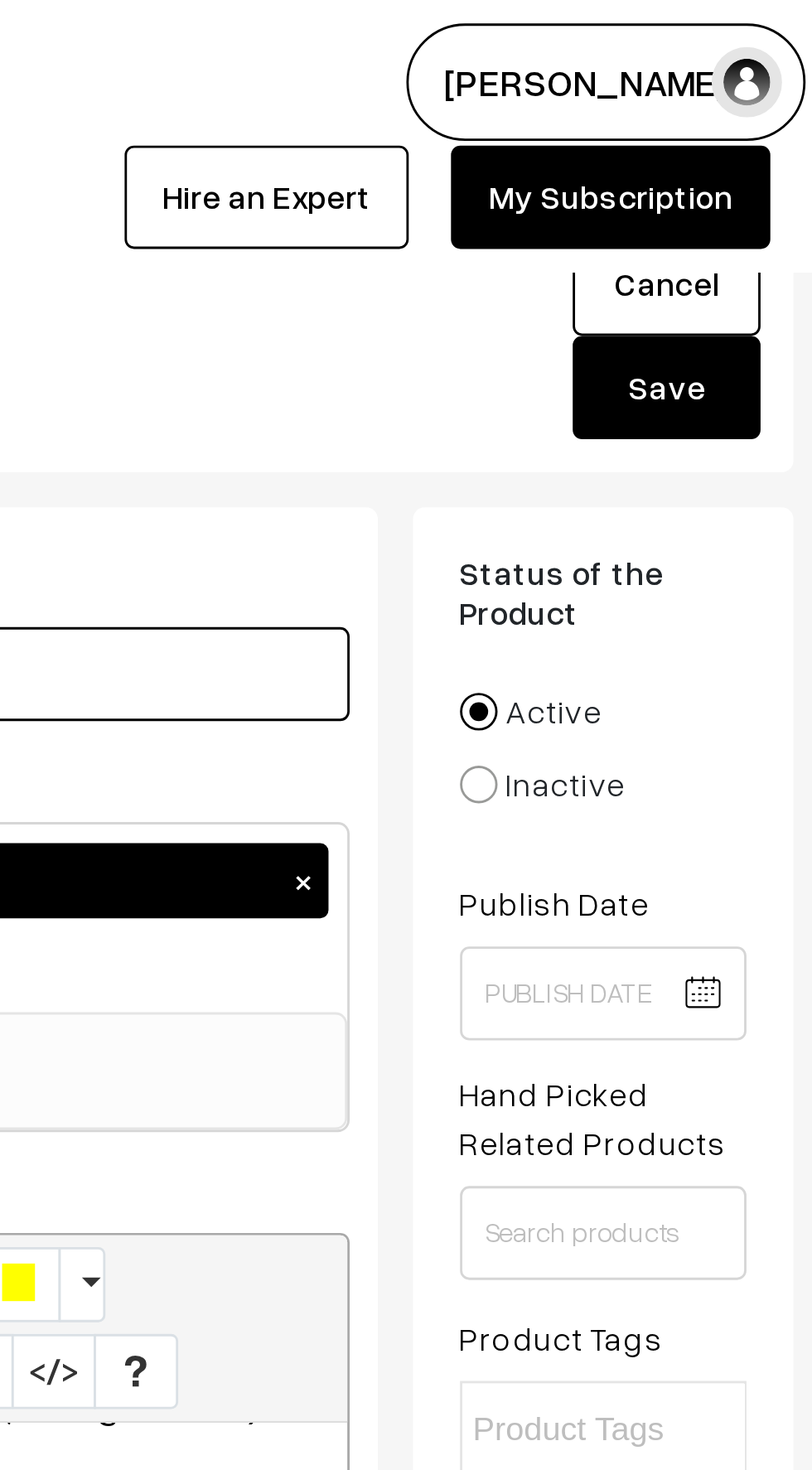
type input "86 inch web OS 4k LED tv ( 2025 )"
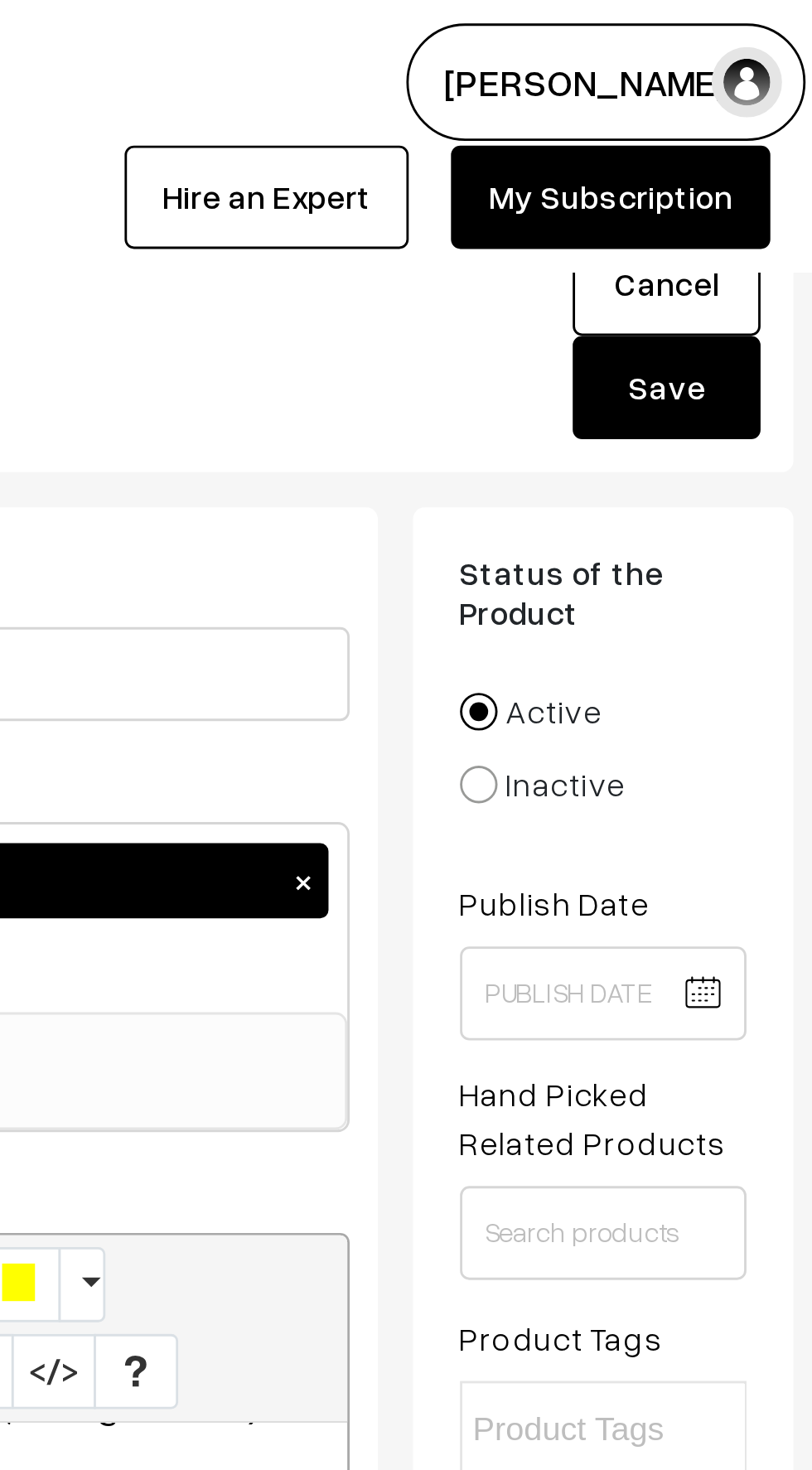
click at [739, 139] on button "Save" at bounding box center [750, 137] width 66 height 37
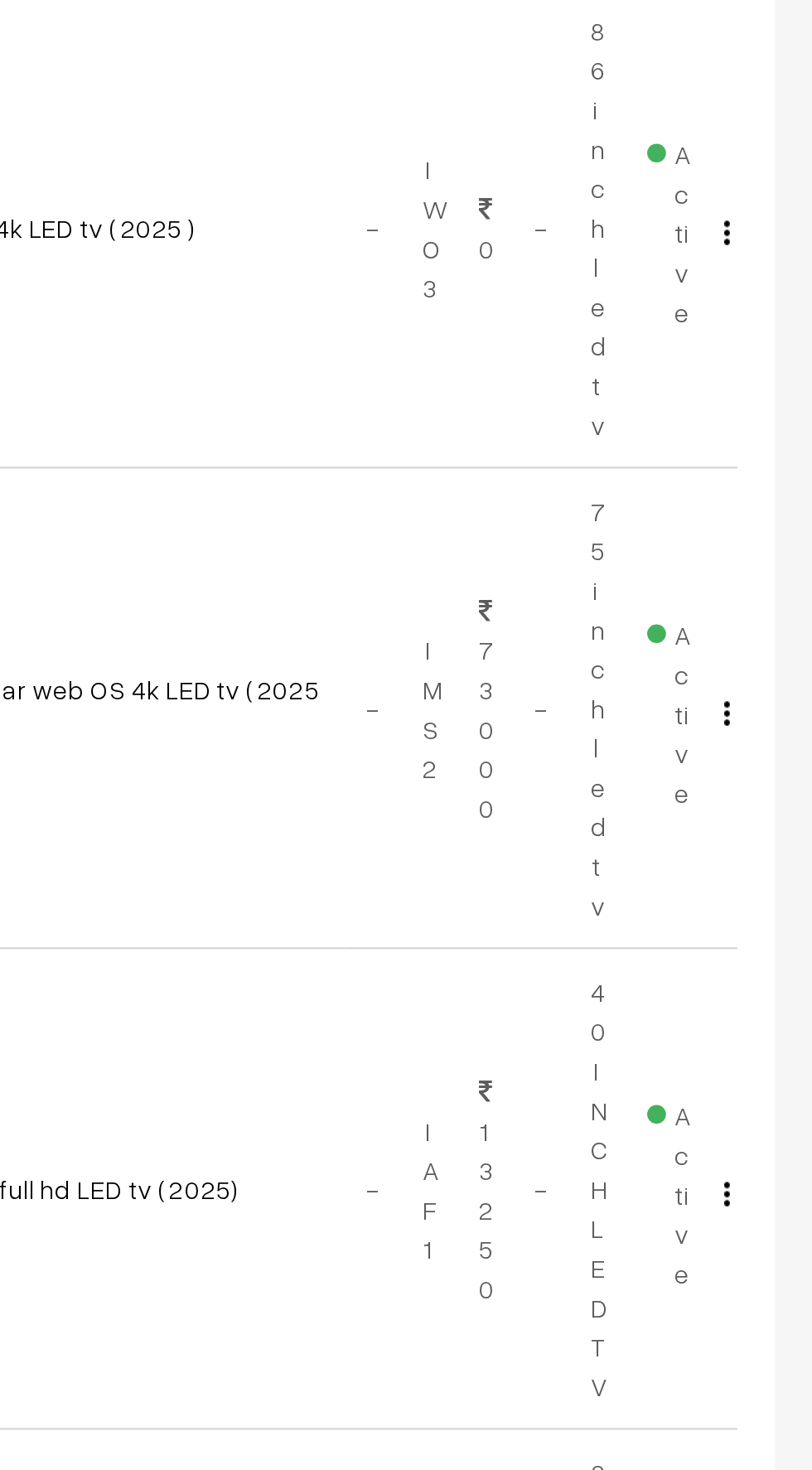
click at [773, 478] on img "button" at bounding box center [773, 481] width 3 height 11
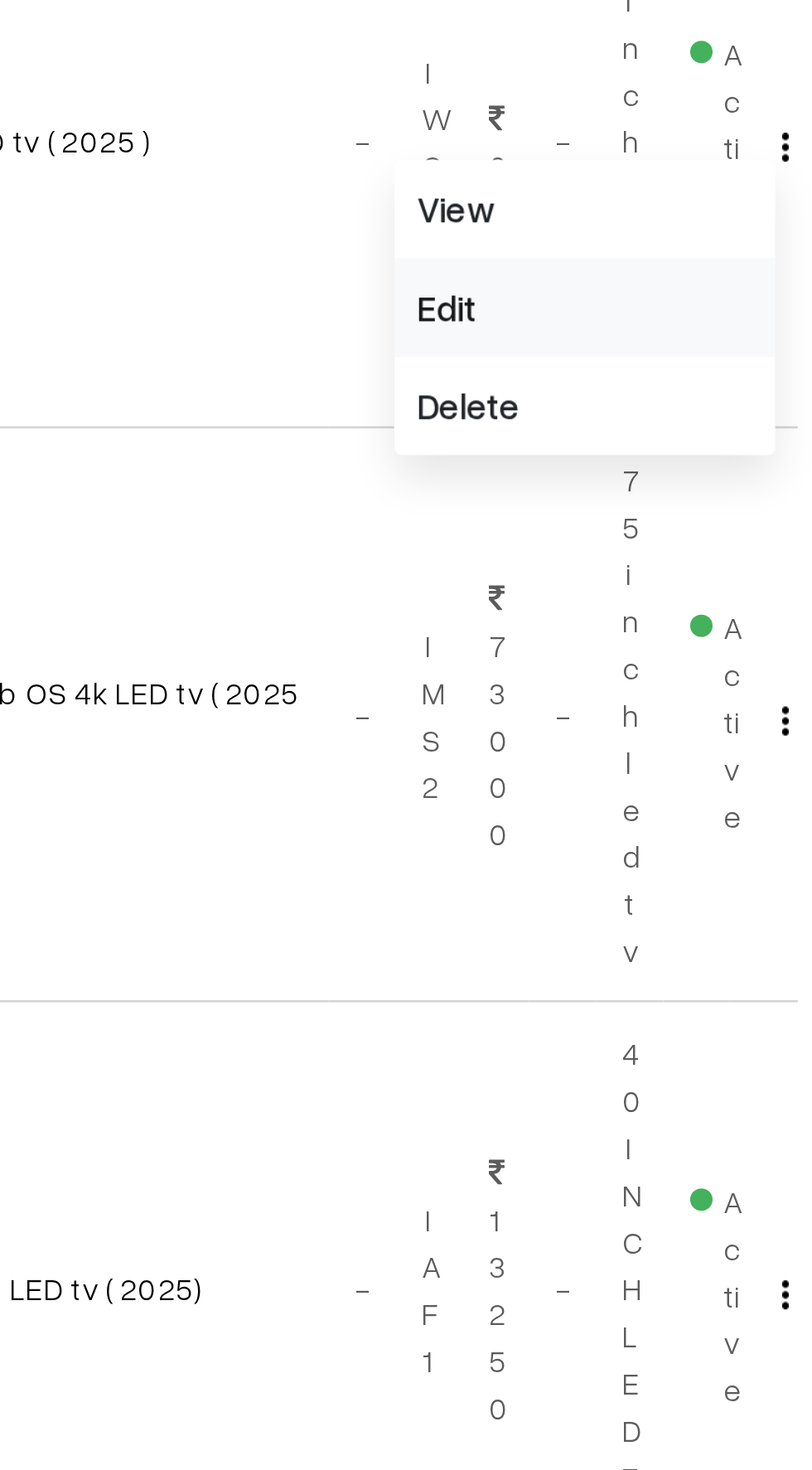
click at [644, 538] on link "Edit" at bounding box center [699, 539] width 141 height 37
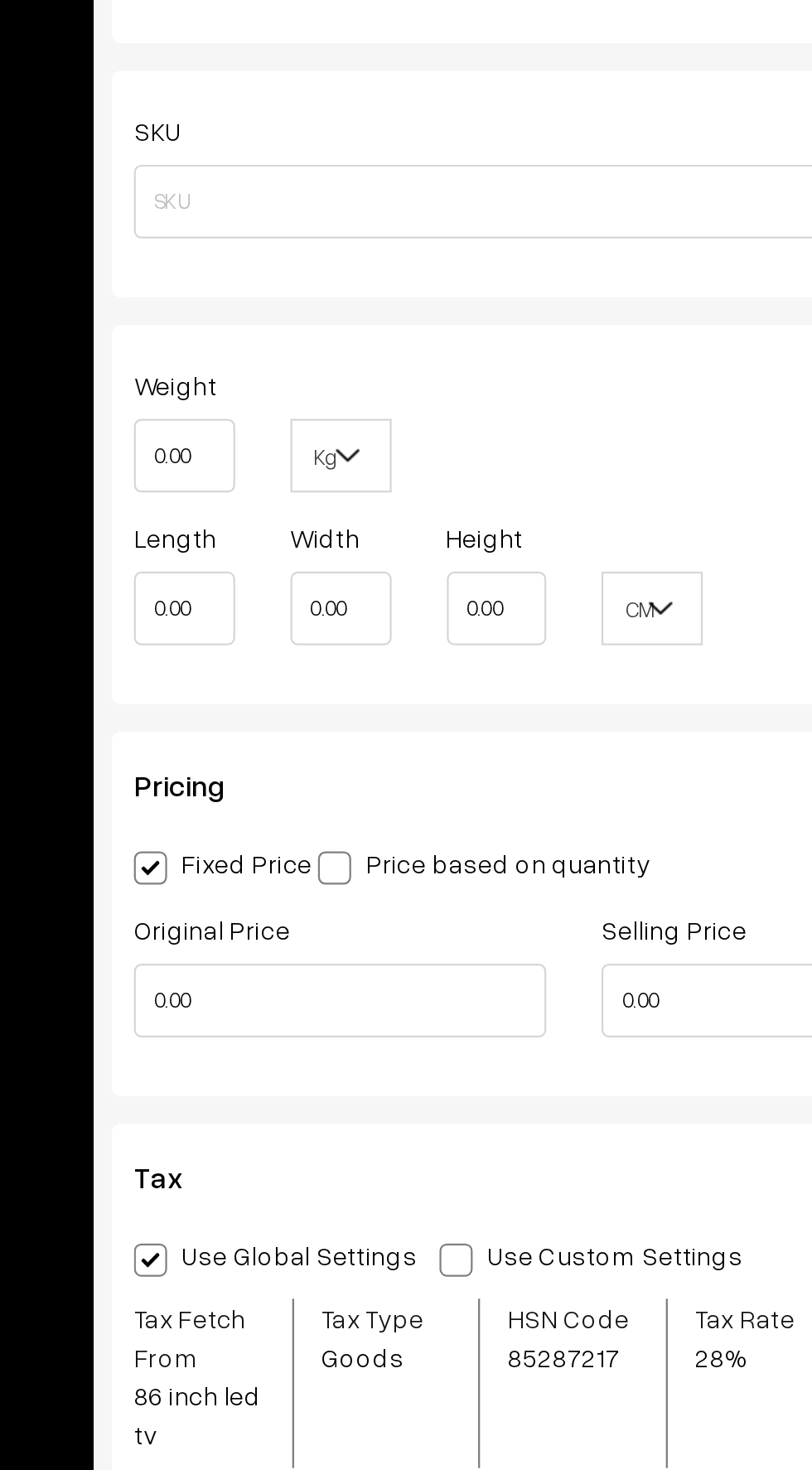
scroll to position [1072, 0]
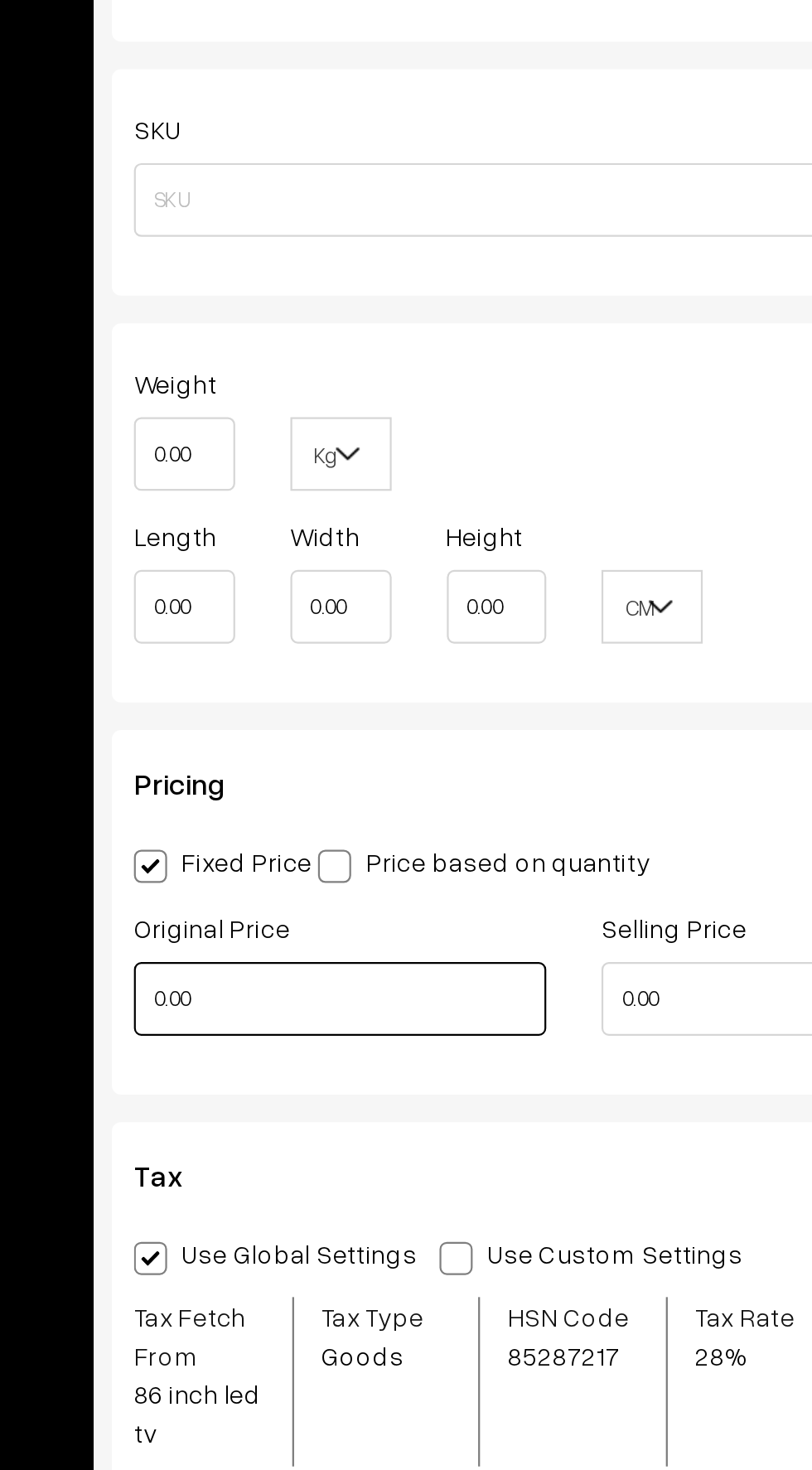
click at [276, 1169] on input "0.00" at bounding box center [334, 1167] width 186 height 33
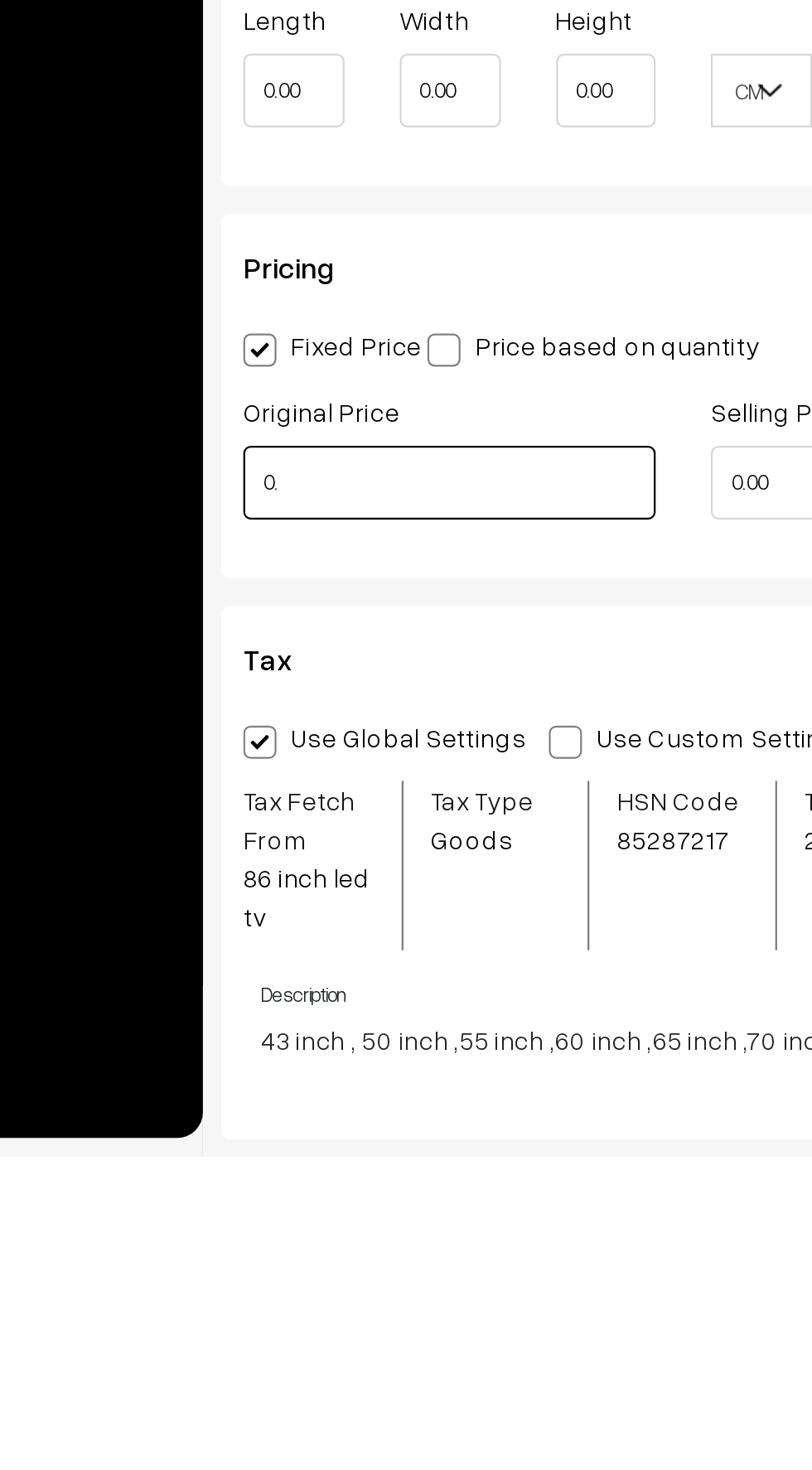
type input "0"
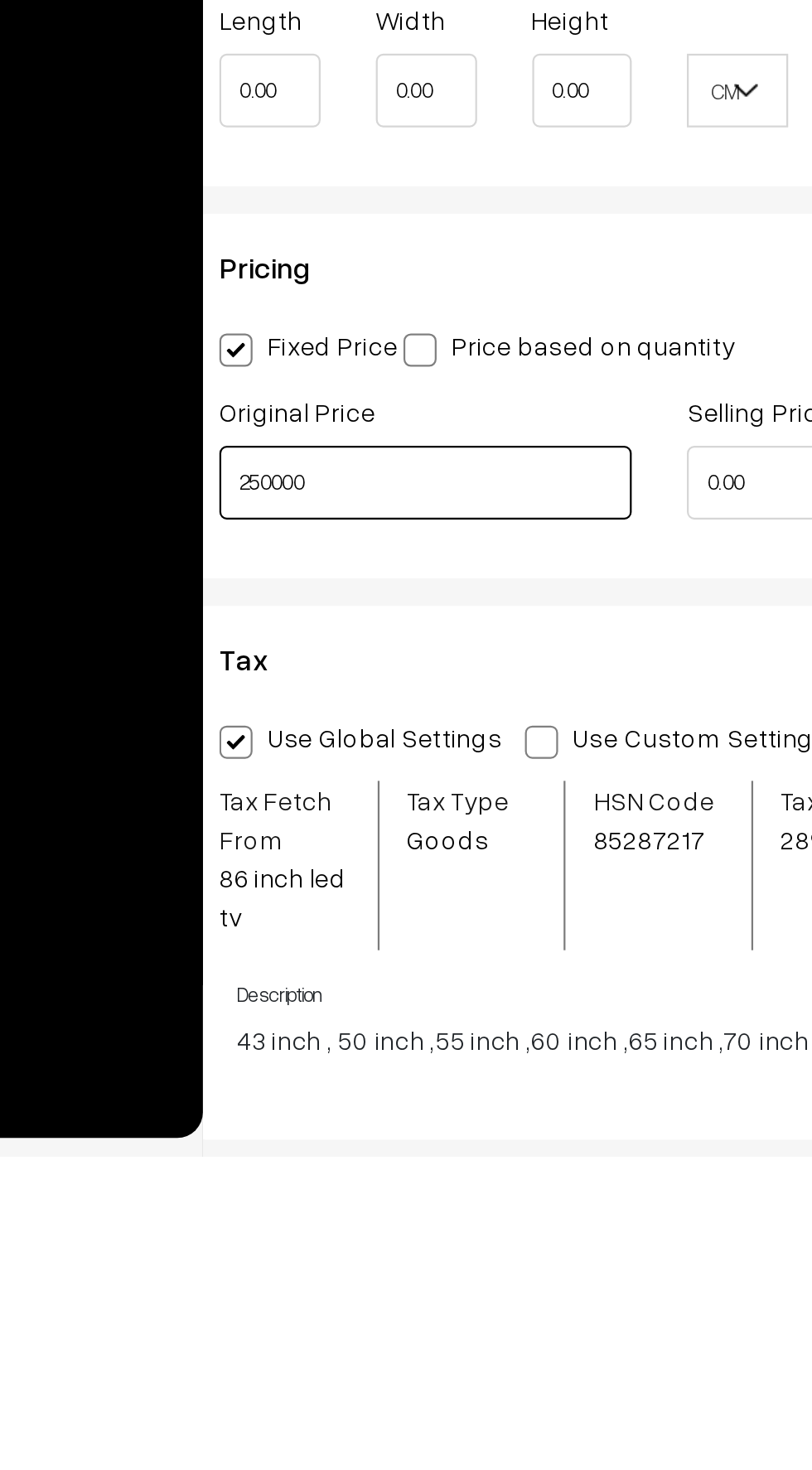
scroll to position [0, 10]
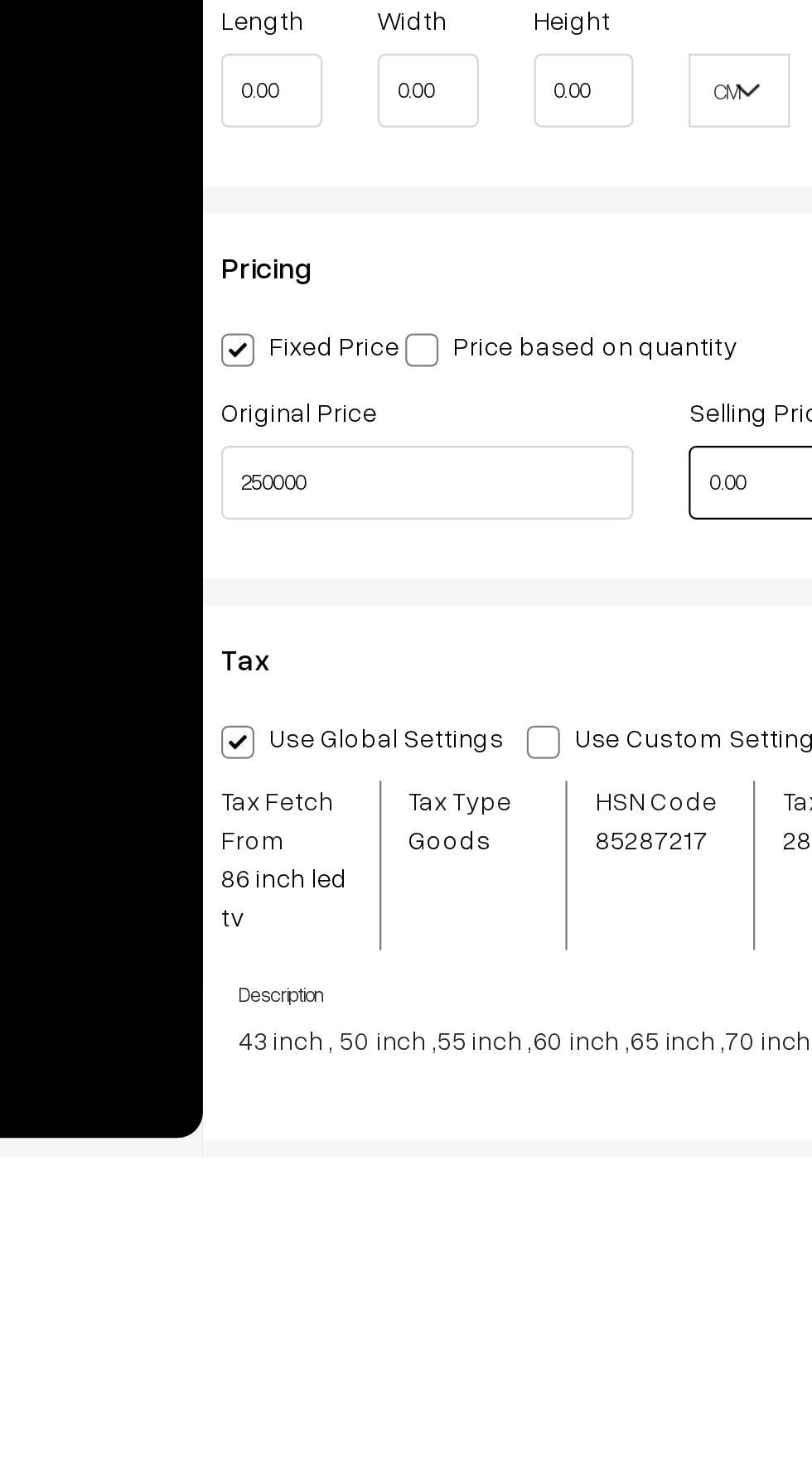
click at [454, 1170] on input "0.00" at bounding box center [536, 1167] width 186 height 33
type input "250000.00"
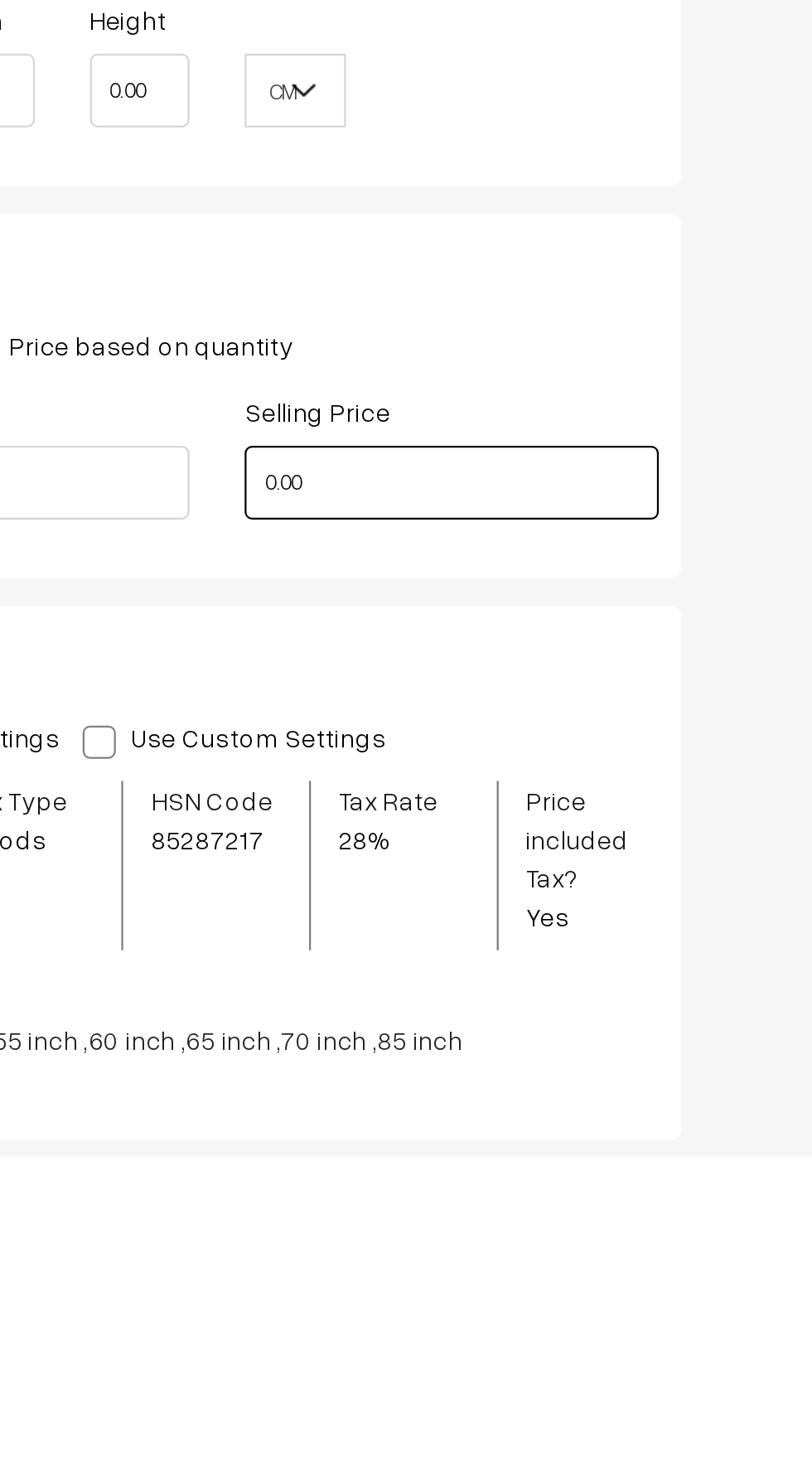
click at [496, 1167] on input "0.00" at bounding box center [536, 1167] width 186 height 33
type input "0"
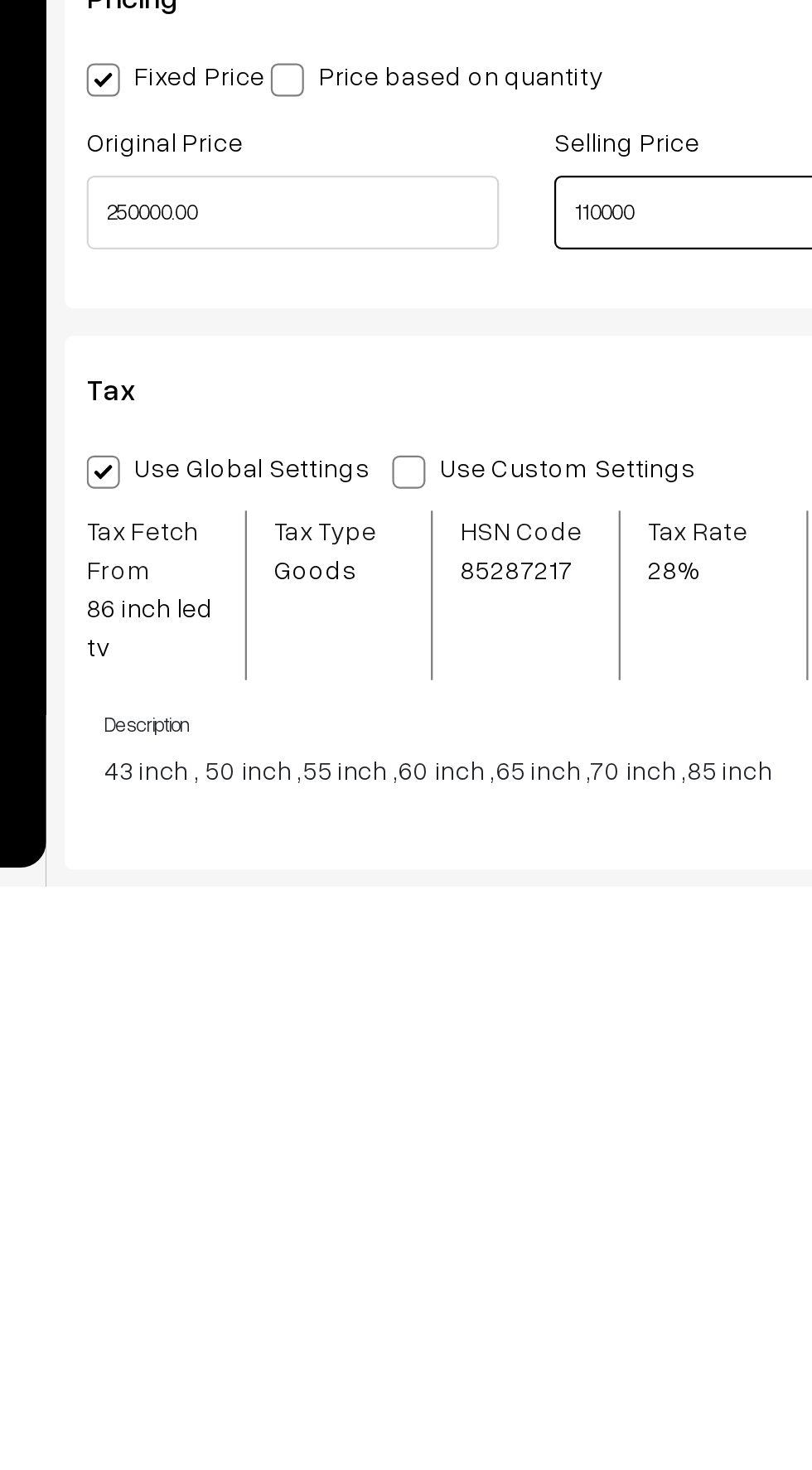
type input "110000"
click at [379, 1284] on span at bounding box center [387, 1283] width 15 height 15
click at [379, 1284] on input "Use Custom Settings" at bounding box center [385, 1281] width 11 height 11
radio input "true"
type input "110000.00"
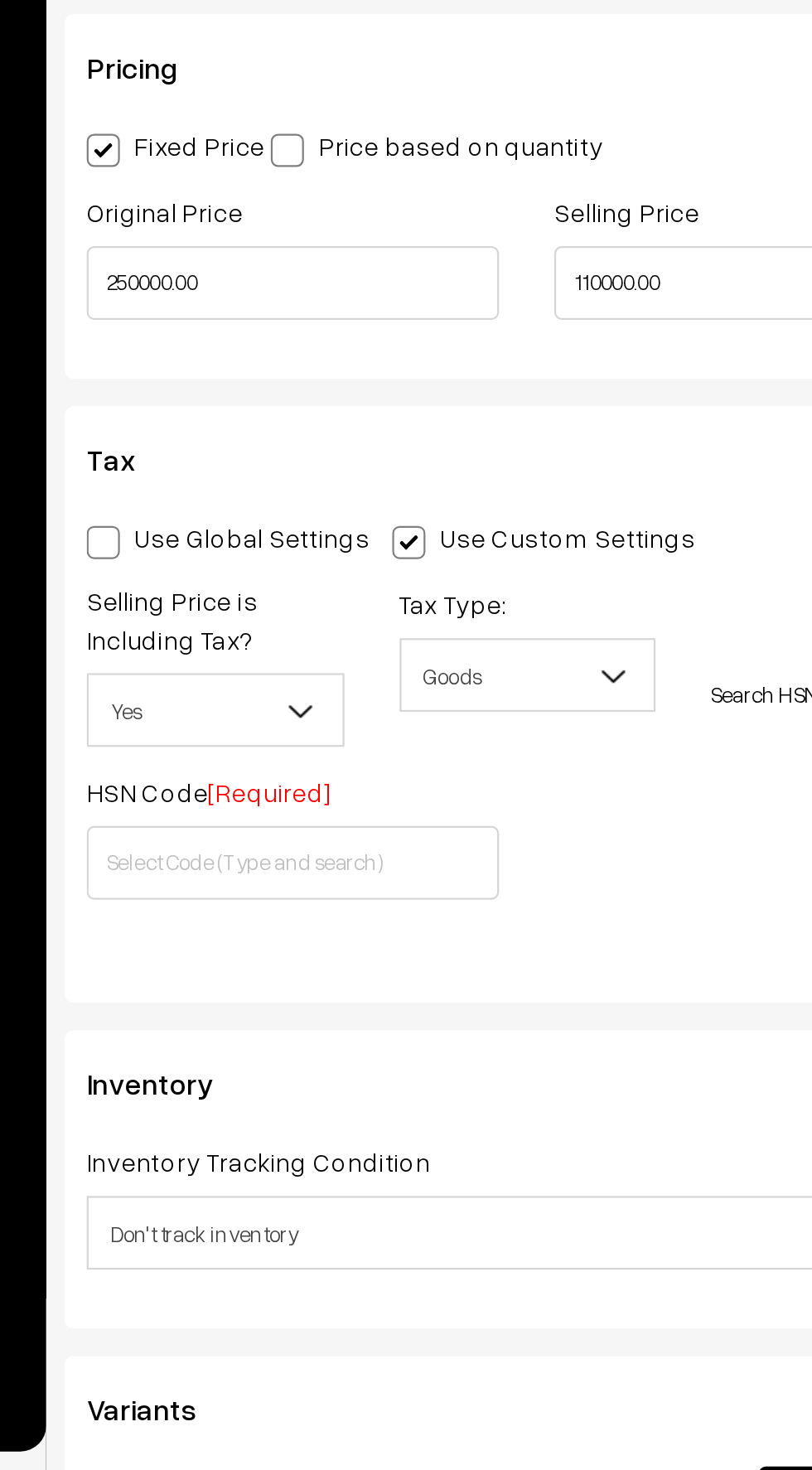
scroll to position [1309, 0]
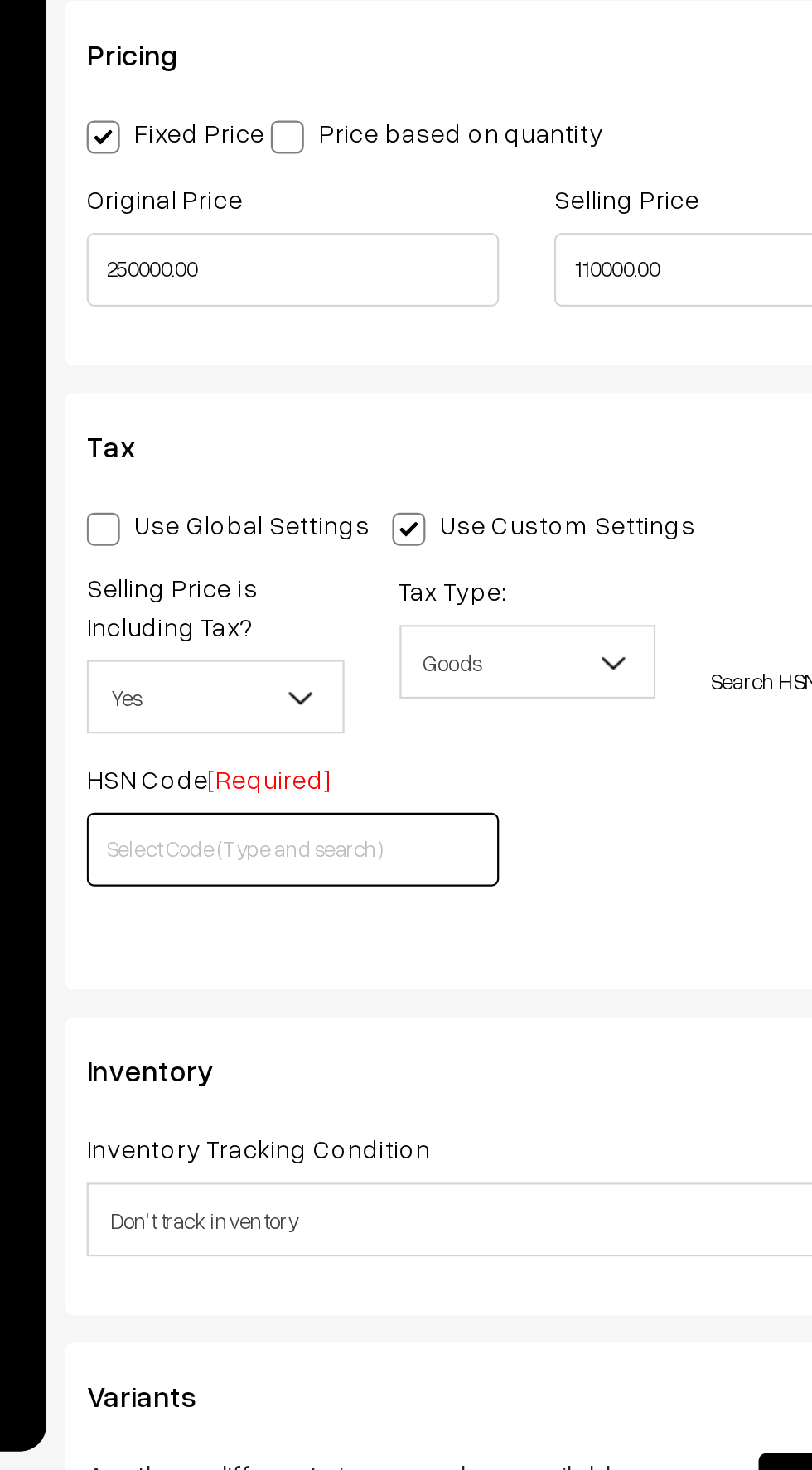
click at [275, 1196] on input "text" at bounding box center [334, 1191] width 186 height 33
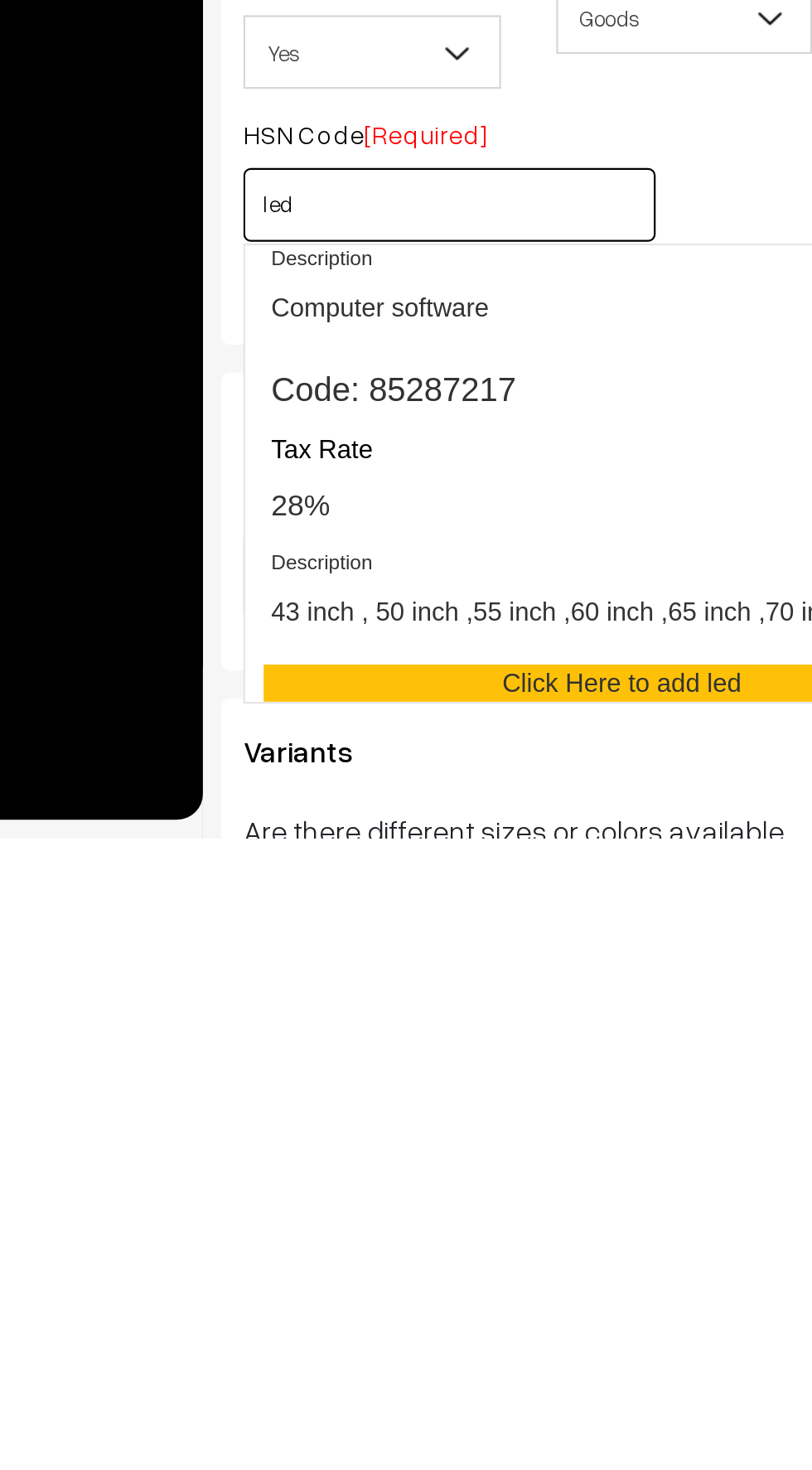
scroll to position [1315, 0]
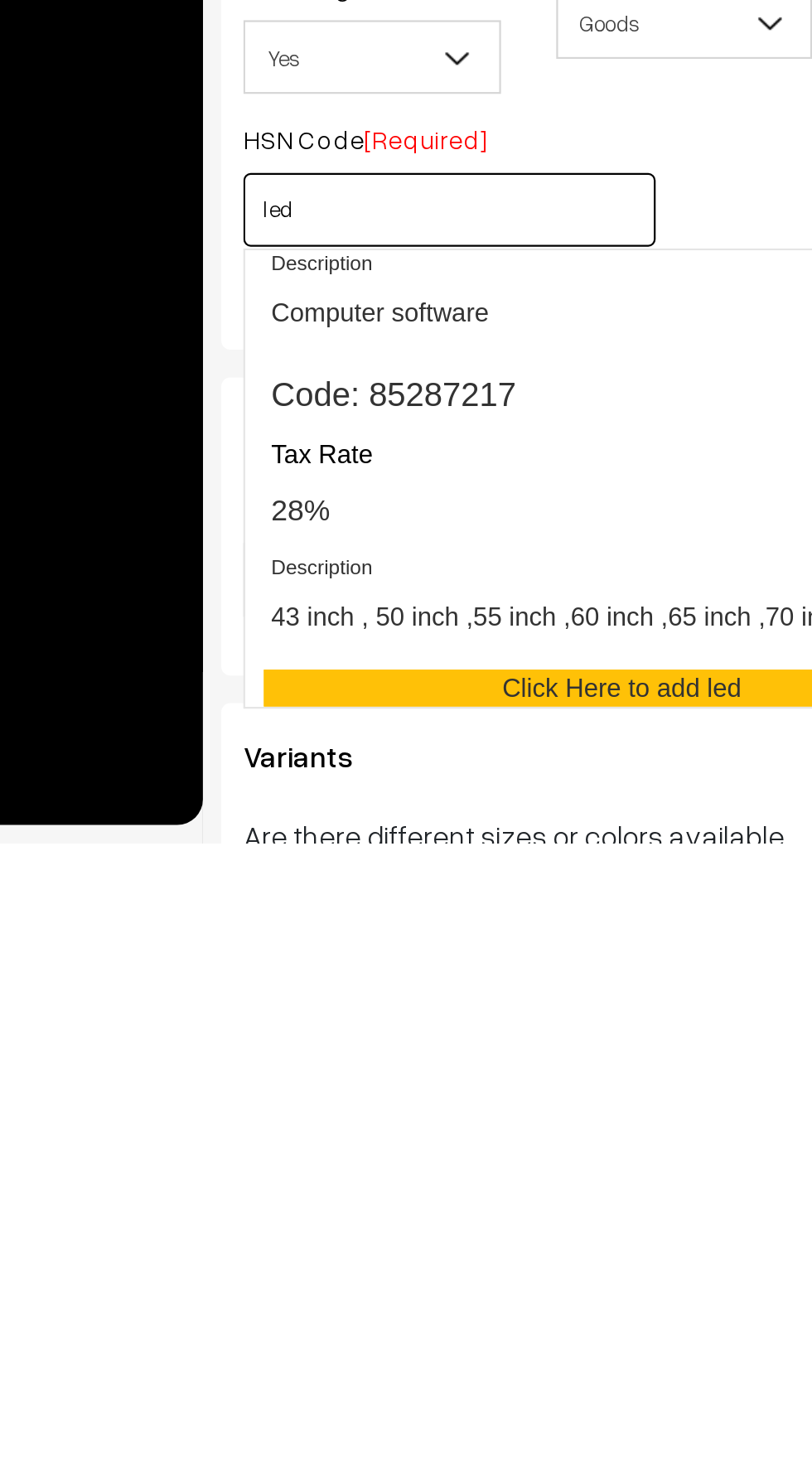
click at [294, 1354] on div "Description 43 inch , 50 inch ,55 inch ,60 inch ,65 inch ,70 inch ,85 inch" at bounding box center [407, 1364] width 306 height 49
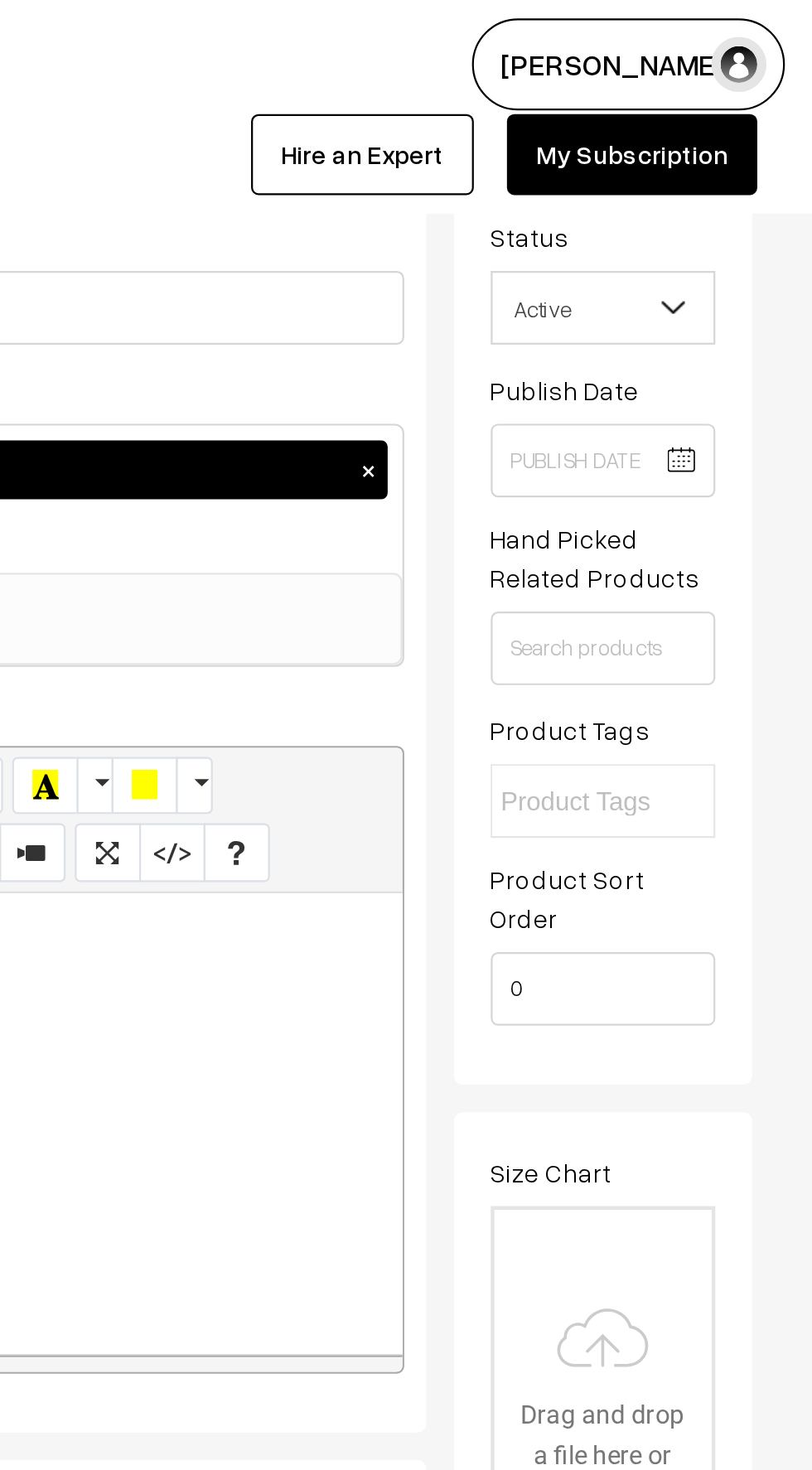
scroll to position [0, 0]
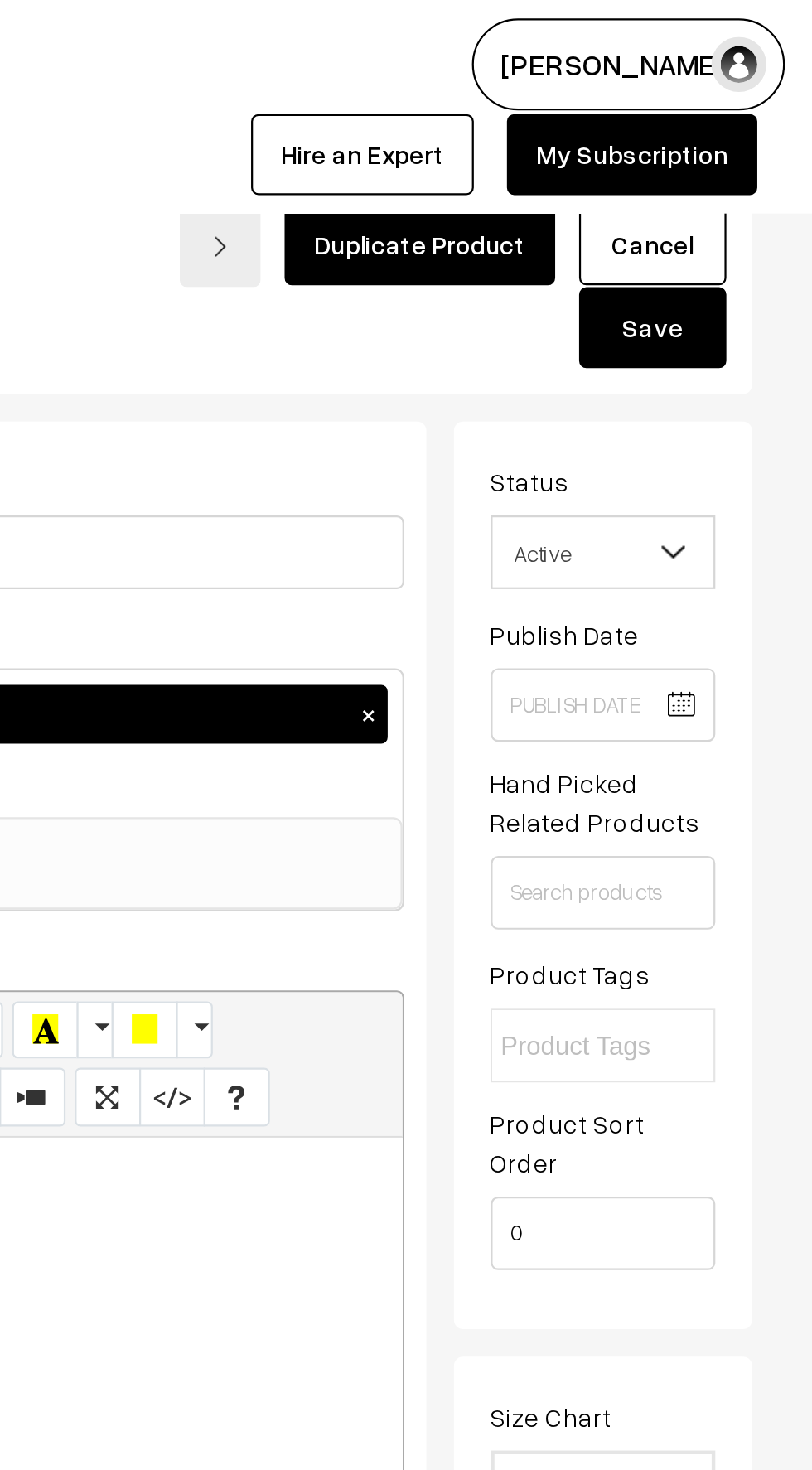
type input "85287217"
click at [738, 146] on button "Save" at bounding box center [739, 148] width 66 height 37
